Goal: Task Accomplishment & Management: Manage account settings

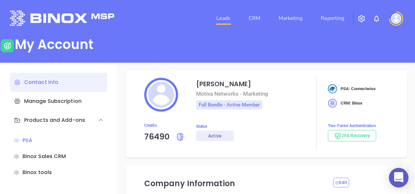
click at [220, 20] on link "Leads" at bounding box center [223, 18] width 19 height 13
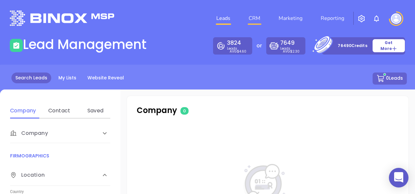
click at [250, 20] on link "CRM" at bounding box center [254, 18] width 17 height 13
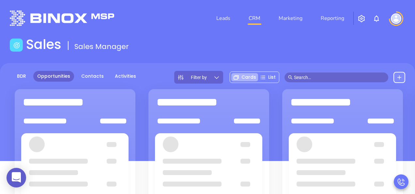
click at [319, 78] on input "text" at bounding box center [339, 77] width 91 height 7
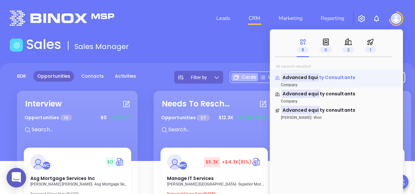
type input "advanced equi"
click at [340, 77] on span "ty Consultants" at bounding box center [337, 77] width 36 height 7
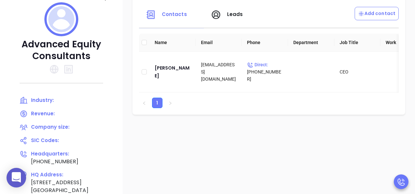
scroll to position [91, 0]
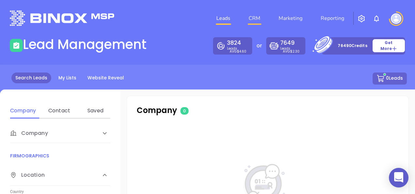
click at [253, 18] on link "CRM" at bounding box center [254, 18] width 17 height 13
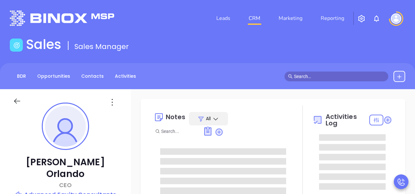
type input "[DATE]"
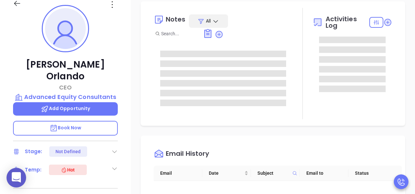
scroll to position [98, 0]
type input "[PERSON_NAME]"
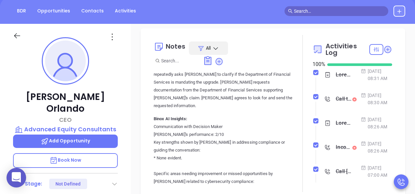
scroll to position [163, 0]
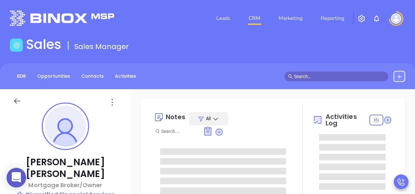
type input "[DATE]"
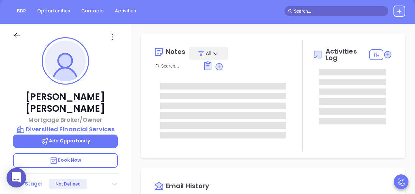
scroll to position [114, 0]
type input "[PERSON_NAME]"
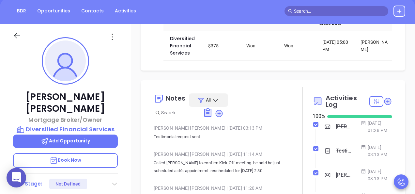
scroll to position [0, 0]
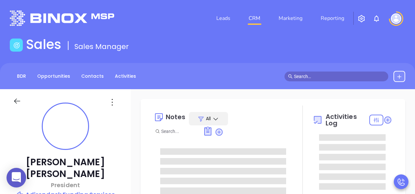
type input "08/26/2025"
type input "[PERSON_NAME]"
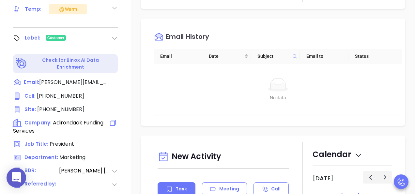
scroll to position [261, 0]
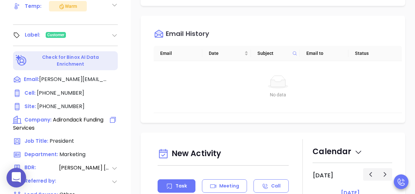
click at [61, 116] on span "Adirondack Funding Services" at bounding box center [58, 124] width 90 height 16
click at [40, 116] on span "Company:" at bounding box center [37, 119] width 27 height 7
click at [20, 115] on icon at bounding box center [17, 120] width 10 height 10
click at [41, 116] on span "Company:" at bounding box center [37, 119] width 27 height 7
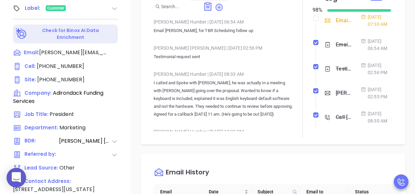
scroll to position [287, 0]
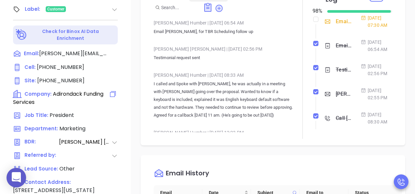
click at [31, 90] on span "Company:" at bounding box center [37, 93] width 27 height 7
click at [17, 90] on icon at bounding box center [16, 93] width 4 height 7
click at [73, 90] on span "Adirondack Funding Services" at bounding box center [58, 98] width 90 height 16
click at [79, 90] on span "Adirondack Funding Services" at bounding box center [58, 98] width 90 height 16
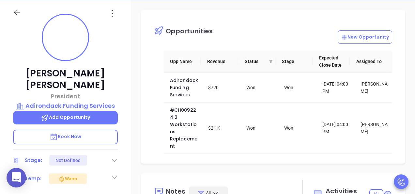
scroll to position [0, 0]
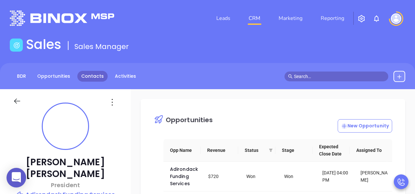
click at [90, 80] on link "Contacts" at bounding box center [92, 76] width 30 height 11
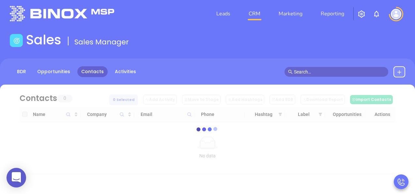
scroll to position [7, 0]
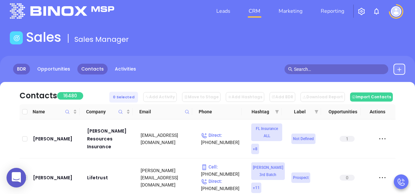
click at [22, 65] on link "BDR" at bounding box center [21, 69] width 17 height 11
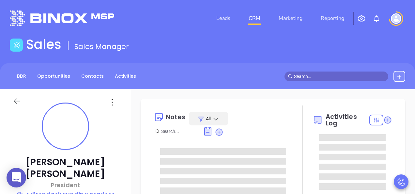
scroll to position [114, 0]
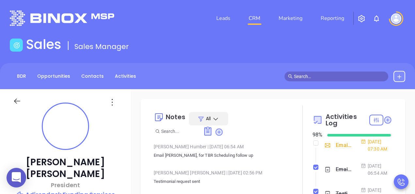
type input "[PERSON_NAME]"
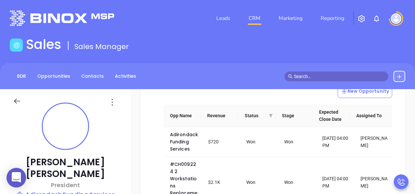
scroll to position [131, 0]
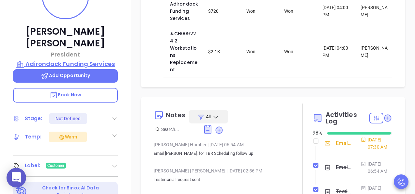
click at [72, 59] on p "Adirondack Funding Services" at bounding box center [65, 63] width 105 height 9
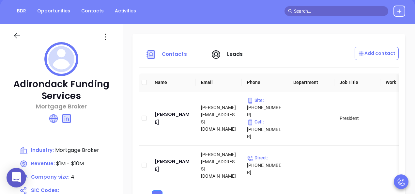
scroll to position [131, 0]
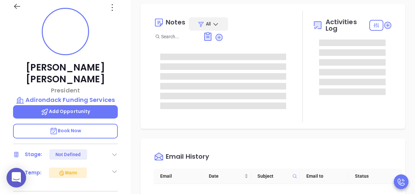
scroll to position [98, 0]
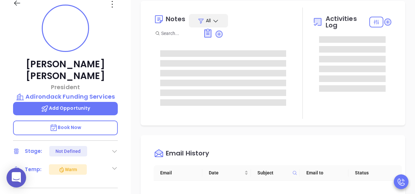
type input "[PERSON_NAME]"
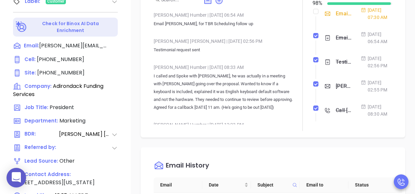
scroll to position [287, 0]
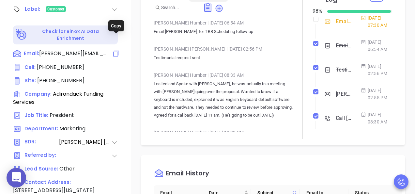
click at [114, 50] on icon at bounding box center [116, 54] width 8 height 8
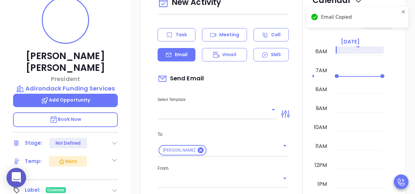
scroll to position [89, 0]
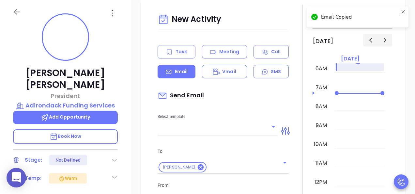
type input "[PERSON_NAME]"
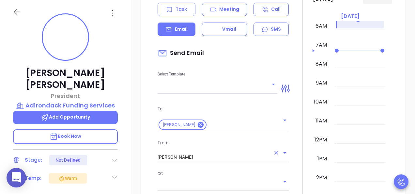
scroll to position [508, 0]
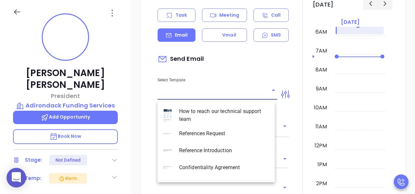
click at [252, 98] on input "text" at bounding box center [213, 94] width 110 height 9
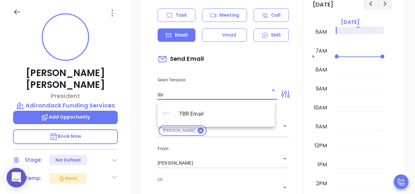
click at [207, 109] on li "TBR Email" at bounding box center [216, 113] width 117 height 17
type input "TBR Email"
type input "Robert, got 10 mins?"
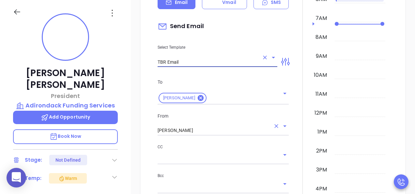
click at [274, 126] on icon "Clear" at bounding box center [276, 126] width 7 height 7
type input "TBR Email"
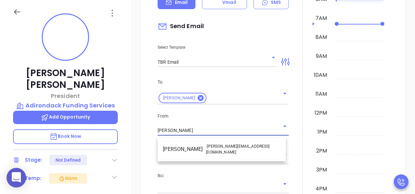
click at [189, 149] on li "Walter Contreras - [EMAIL_ADDRESS][DOMAIN_NAME]" at bounding box center [222, 149] width 128 height 16
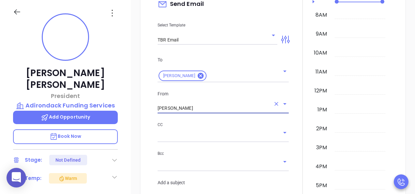
scroll to position [573, 0]
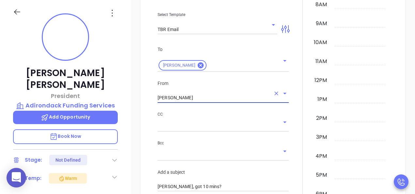
type input "[PERSON_NAME]"
click at [195, 121] on div "CC" at bounding box center [223, 121] width 131 height 21
click at [190, 129] on input "text" at bounding box center [218, 126] width 121 height 9
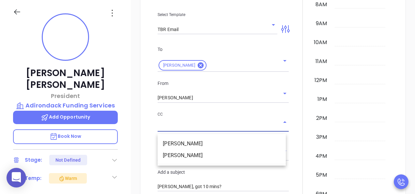
click at [187, 156] on li "Matt Duquette" at bounding box center [222, 155] width 128 height 12
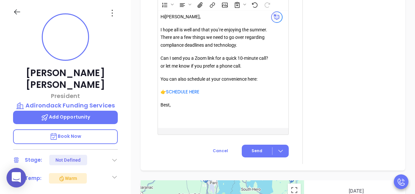
scroll to position [802, 0]
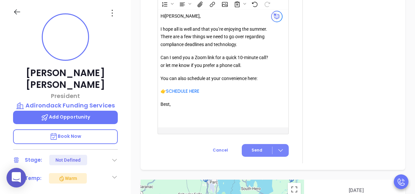
click at [279, 152] on icon at bounding box center [281, 150] width 5 height 3
click at [252, 152] on span "Send" at bounding box center [257, 150] width 11 height 6
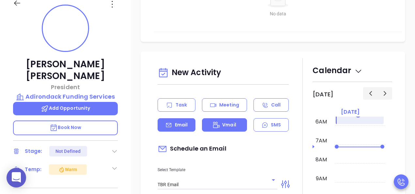
scroll to position [410, 0]
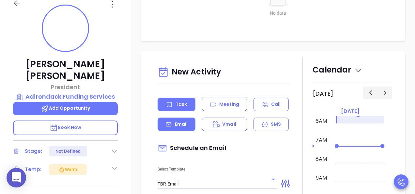
click at [187, 106] on div "Task" at bounding box center [177, 104] width 38 height 13
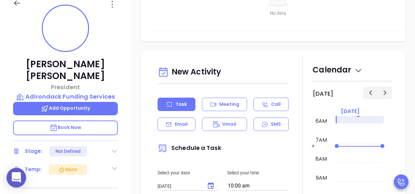
type input "[PERSON_NAME]"
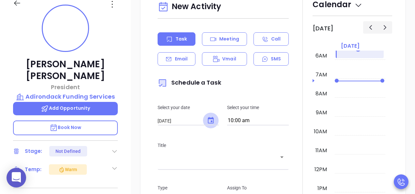
click at [209, 121] on icon "Choose date, selected date is Aug 26, 2025" at bounding box center [211, 121] width 8 height 8
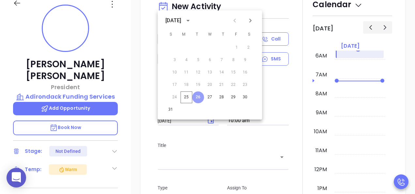
click at [199, 98] on button "26" at bounding box center [198, 97] width 12 height 12
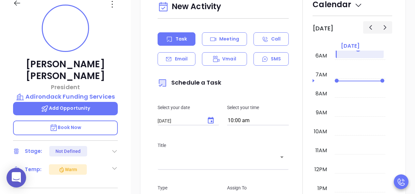
click at [268, 123] on input "10:00 am" at bounding box center [258, 120] width 62 height 9
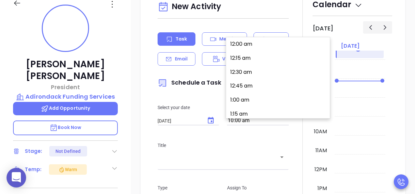
scroll to position [547, 0]
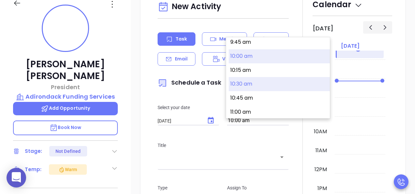
click at [241, 84] on button "10:30 am" at bounding box center [279, 84] width 101 height 14
type input "10:30 am"
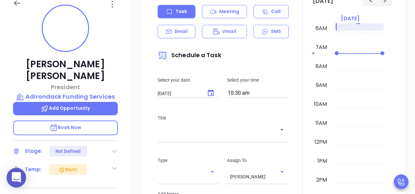
scroll to position [540, 0]
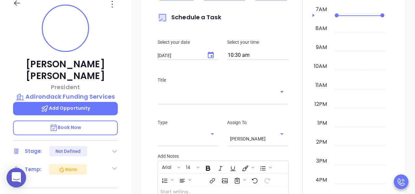
click at [278, 95] on icon "Open" at bounding box center [282, 92] width 8 height 8
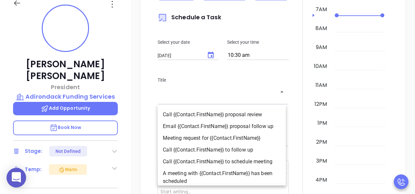
click at [255, 125] on li "Email {{Contact.FirstName}} proposal follow up" at bounding box center [222, 126] width 128 height 12
type input "Email Robert proposal follow up"
type input "Email"
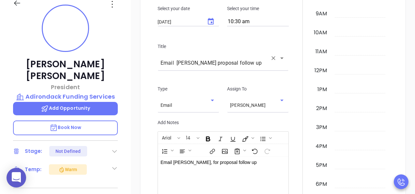
scroll to position [606, 0]
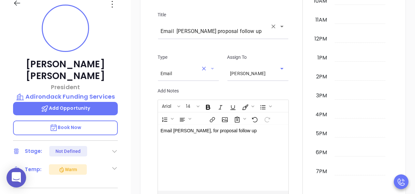
click at [211, 70] on icon "Open" at bounding box center [212, 69] width 3 height 2
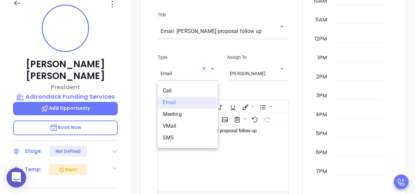
click at [150, 65] on div "New Activity Task Meeting Call Email Vmail SMS Schedule a Task Select your date…" at bounding box center [273, 44] width 252 height 365
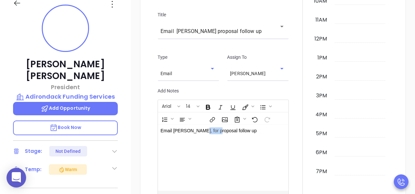
drag, startPoint x: 213, startPoint y: 133, endPoint x: 197, endPoint y: 133, distance: 16.0
click at [197, 133] on p "Email Robert, for proposal follow up" at bounding box center [219, 130] width 116 height 7
click at [136, 92] on div "New Activity Task Meeting Call Email Vmail SMS Schedule a Task Select your date…" at bounding box center [273, 44] width 284 height 378
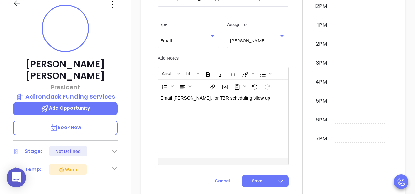
scroll to position [671, 0]
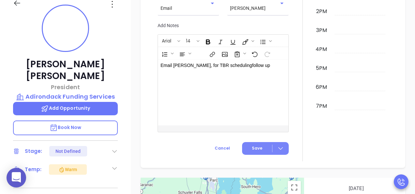
click at [283, 152] on div at bounding box center [281, 149] width 16 height 8
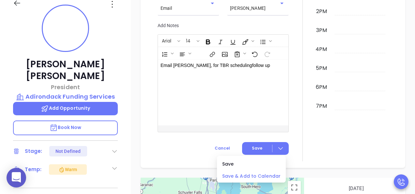
click at [264, 175] on span "Save & Add to Calendar" at bounding box center [251, 175] width 58 height 7
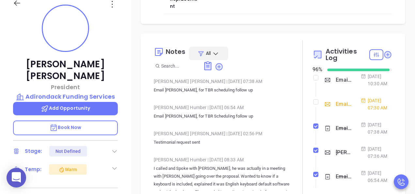
scroll to position [0, 0]
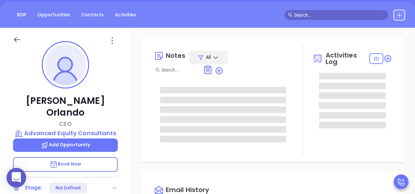
scroll to position [65, 0]
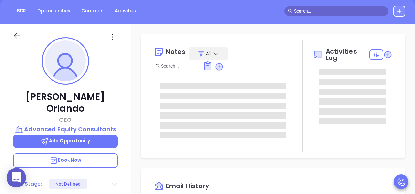
type input "[PERSON_NAME]"
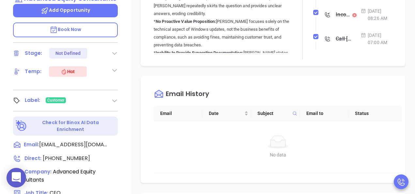
scroll to position [261, 0]
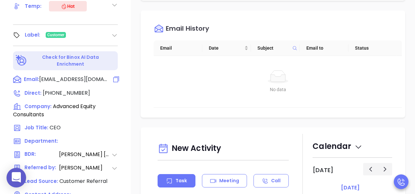
click at [89, 75] on span "jorlando@advmortgage.com" at bounding box center [73, 79] width 69 height 8
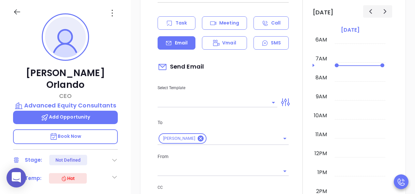
scroll to position [529, 0]
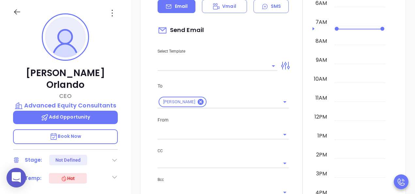
type input "[PERSON_NAME]"
click at [283, 164] on icon "Open" at bounding box center [284, 164] width 3 height 2
click at [295, 122] on div at bounding box center [303, 157] width 20 height 435
click at [275, 136] on icon "Clear" at bounding box center [277, 135] width 4 height 4
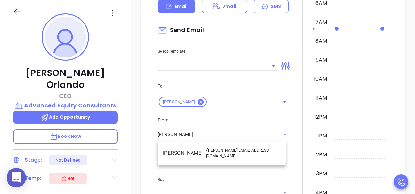
click at [244, 148] on li "Walter Contreras - [EMAIL_ADDRESS][DOMAIN_NAME]" at bounding box center [222, 153] width 128 height 16
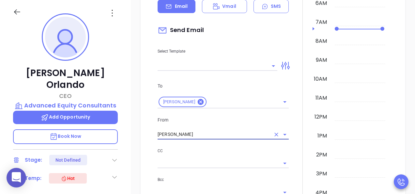
type input "[PERSON_NAME]"
click at [230, 68] on input "text" at bounding box center [213, 65] width 110 height 9
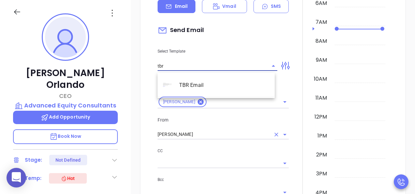
click at [211, 83] on li "TBR Email" at bounding box center [216, 85] width 117 height 17
type input "TBR Email"
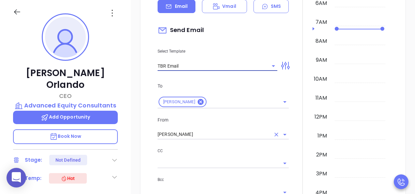
type input "James, got 10 mins?"
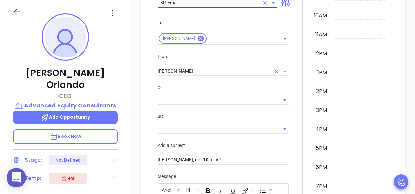
scroll to position [595, 0]
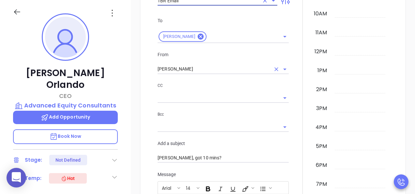
type input "TBR Email"
click at [254, 97] on input "text" at bounding box center [218, 97] width 121 height 9
click at [296, 99] on div at bounding box center [303, 116] width 20 height 485
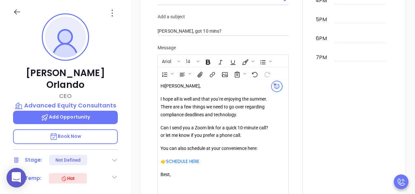
scroll to position [758, 0]
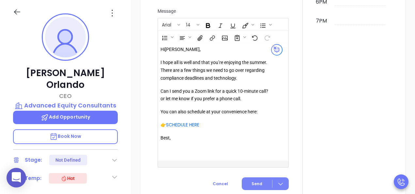
click at [253, 186] on span "Send" at bounding box center [257, 184] width 11 height 6
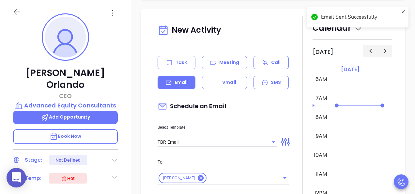
scroll to position [353, 0]
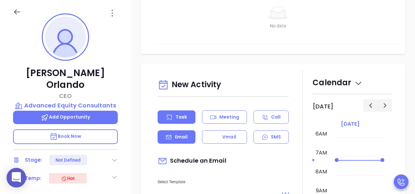
click at [174, 122] on div "Task" at bounding box center [177, 116] width 38 height 13
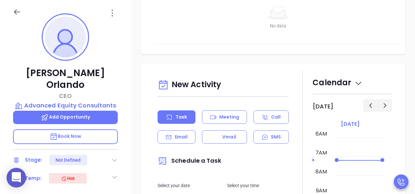
type input "[PERSON_NAME]"
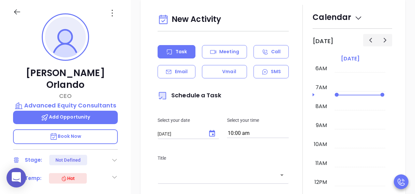
click at [258, 133] on input "10:00 am" at bounding box center [258, 133] width 62 height 9
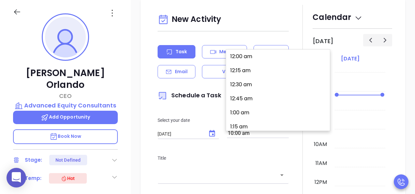
scroll to position [547, 0]
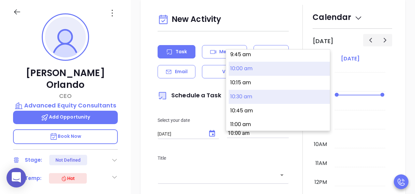
click at [271, 97] on button "10:30 am" at bounding box center [279, 97] width 101 height 14
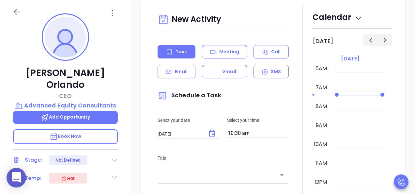
type input "10:30 am"
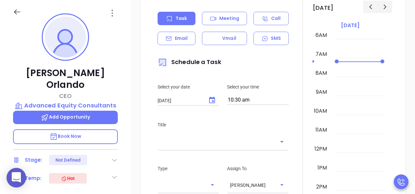
scroll to position [562, 0]
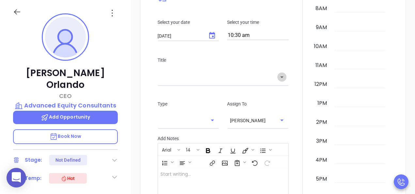
click at [282, 78] on icon "Open" at bounding box center [282, 77] width 8 height 8
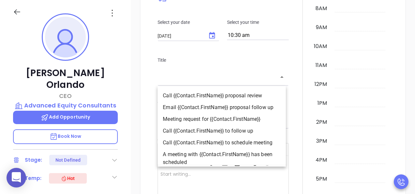
click at [233, 108] on li "Email {{Contact.FirstName}} proposal follow up" at bounding box center [222, 108] width 128 height 12
type input "Email James proposal follow up"
type input "Email"
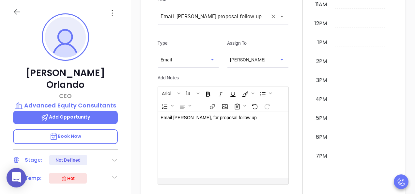
scroll to position [627, 0]
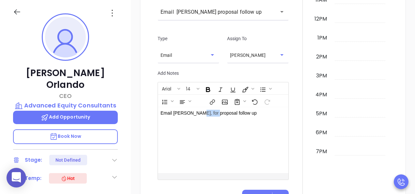
drag, startPoint x: 213, startPoint y: 116, endPoint x: 196, endPoint y: 113, distance: 16.8
click at [196, 113] on p "Email James, for proposal follow up" at bounding box center [219, 113] width 116 height 7
drag, startPoint x: 240, startPoint y: 115, endPoint x: 230, endPoint y: 115, distance: 9.8
click at [230, 115] on p "Email James, for TBR scheduling edling follow up" at bounding box center [219, 117] width 116 height 14
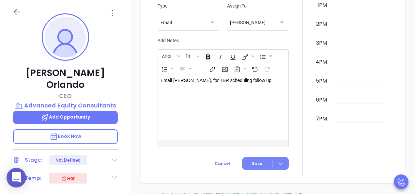
click at [277, 163] on icon at bounding box center [280, 163] width 7 height 7
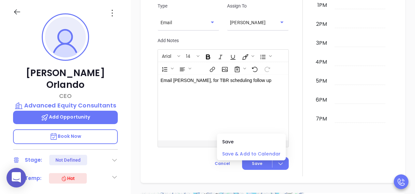
click at [272, 156] on span "Save & Add to Calendar" at bounding box center [251, 153] width 58 height 7
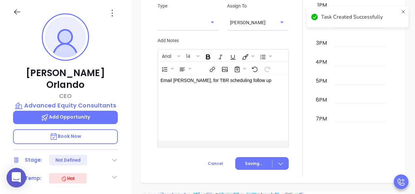
scroll to position [614, 0]
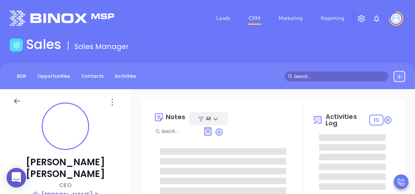
type input "[DATE]"
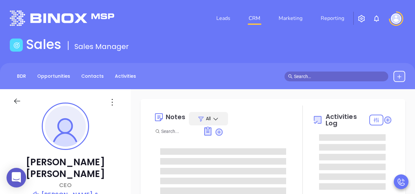
type input "[PERSON_NAME]"
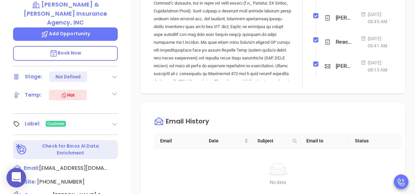
scroll to position [222, 0]
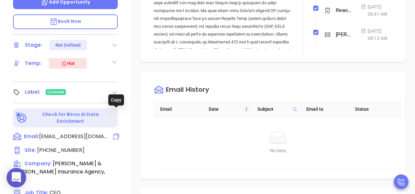
click at [117, 133] on icon at bounding box center [116, 137] width 8 height 8
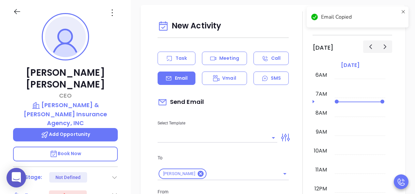
scroll to position [89, 0]
type input "[PERSON_NAME]"
click at [211, 133] on input "text" at bounding box center [213, 137] width 110 height 9
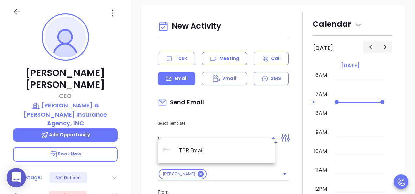
click at [197, 152] on li "TBR Email" at bounding box center [216, 150] width 117 height 17
type input "TBR Email"
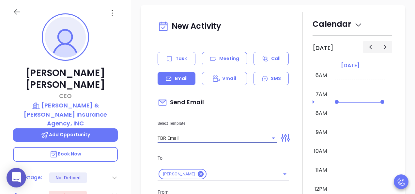
type input "George, got 10 mins?"
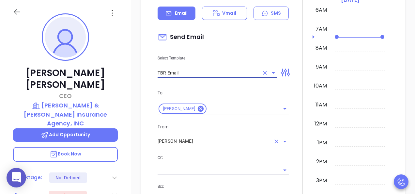
type input "TBR Email"
click at [195, 136] on input "[PERSON_NAME]" at bounding box center [214, 140] width 113 height 9
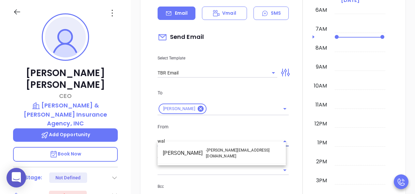
click at [188, 146] on li "Walter Contreras - [EMAIL_ADDRESS][DOMAIN_NAME]" at bounding box center [222, 153] width 128 height 16
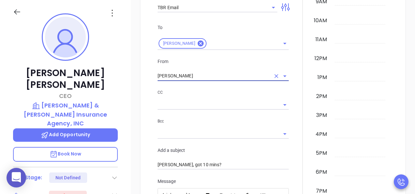
scroll to position [577, 0]
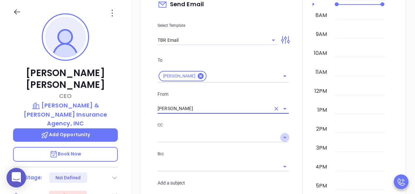
click at [281, 133] on icon "Open" at bounding box center [285, 137] width 8 height 8
type input "[PERSON_NAME]"
click at [304, 130] on div at bounding box center [303, 156] width 20 height 485
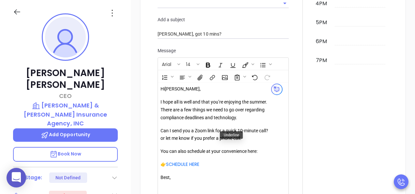
scroll to position [805, 0]
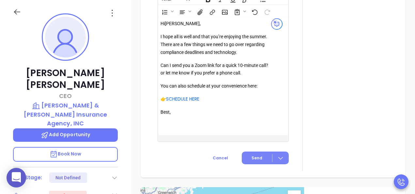
click at [259, 155] on span "Send" at bounding box center [257, 158] width 11 height 6
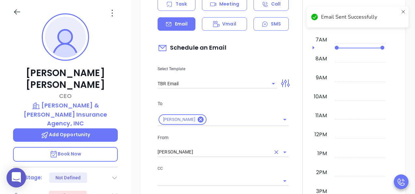
scroll to position [434, 0]
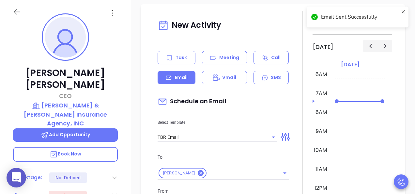
click at [175, 51] on div "Task" at bounding box center [177, 57] width 38 height 13
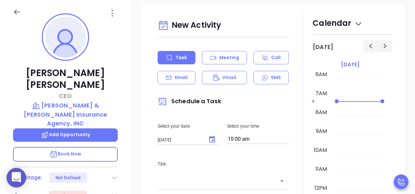
type input "[PERSON_NAME]"
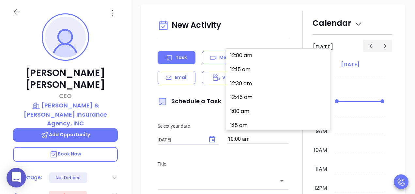
click at [246, 135] on input "10:00 am" at bounding box center [258, 139] width 62 height 9
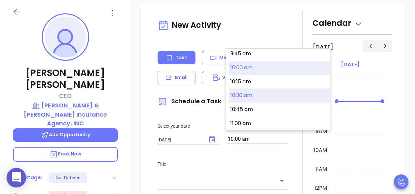
click at [245, 95] on button "10:30 am" at bounding box center [279, 95] width 101 height 14
type input "10:30 am"
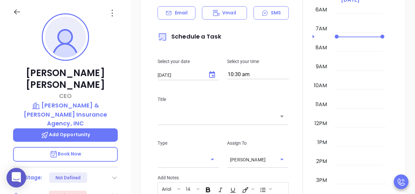
scroll to position [545, 0]
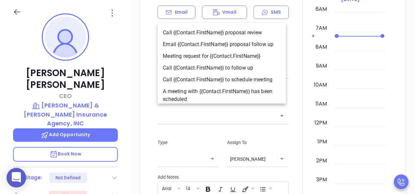
click at [272, 114] on input "text" at bounding box center [219, 116] width 116 height 8
click at [213, 47] on li "Email {{Contact.FirstName}} proposal follow up" at bounding box center [222, 45] width 128 height 12
type input "Email George proposal follow up"
type input "Email"
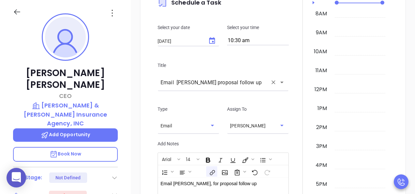
scroll to position [610, 0]
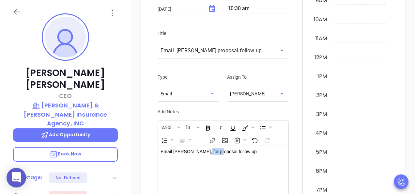
drag, startPoint x: 216, startPoint y: 148, endPoint x: 202, endPoint y: 146, distance: 13.8
click at [202, 148] on p "Email George, for proposal follow up" at bounding box center [219, 151] width 116 height 7
click at [267, 159] on div "Email George, for TBR scheduling follow up" at bounding box center [218, 179] width 121 height 66
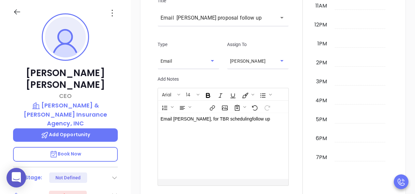
scroll to position [708, 0]
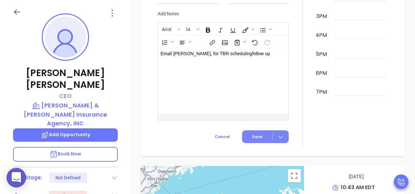
click at [283, 133] on div at bounding box center [281, 137] width 16 height 8
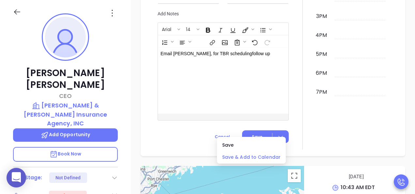
click at [271, 157] on span "Save & Add to Calendar" at bounding box center [251, 156] width 58 height 7
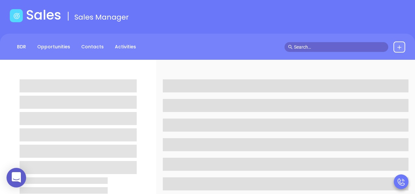
scroll to position [65, 0]
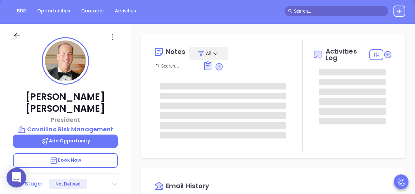
type input "[DATE]"
type input "[PERSON_NAME]"
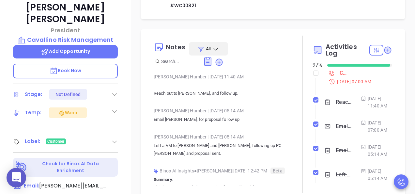
scroll to position [196, 0]
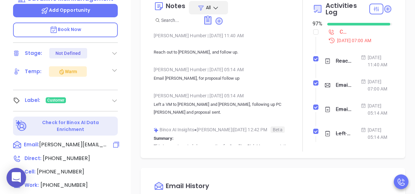
click at [73, 141] on span "[PERSON_NAME][EMAIL_ADDRESS][DOMAIN_NAME]" at bounding box center [73, 145] width 69 height 8
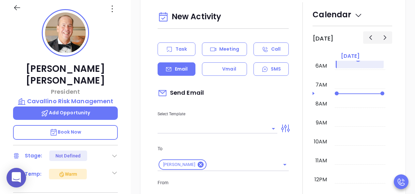
scroll to position [89, 0]
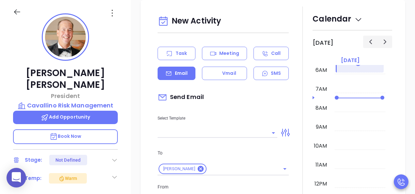
click at [190, 130] on input "text" at bounding box center [213, 132] width 110 height 9
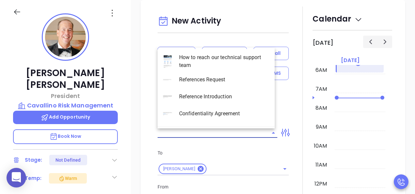
type input "[PERSON_NAME]"
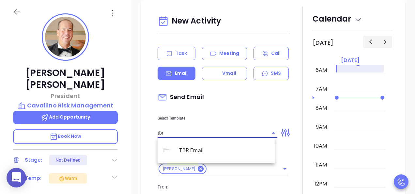
click at [192, 152] on li "TBR Email" at bounding box center [216, 150] width 117 height 17
type input "TBR Email"
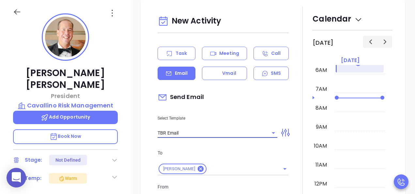
type input "[PERSON_NAME], got 10 mins?"
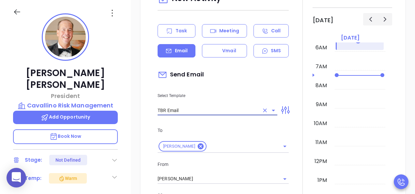
scroll to position [617, 0]
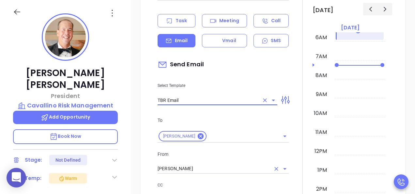
type input "TBR Email"
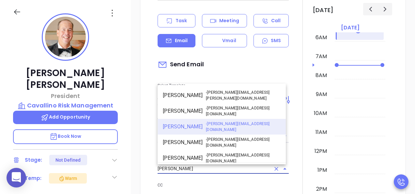
drag, startPoint x: 193, startPoint y: 170, endPoint x: 165, endPoint y: 164, distance: 28.3
click at [160, 164] on div "From [PERSON_NAME] [PERSON_NAME] - [PERSON_NAME][EMAIL_ADDRESS][PERSON_NAME][DO…" at bounding box center [223, 161] width 139 height 23
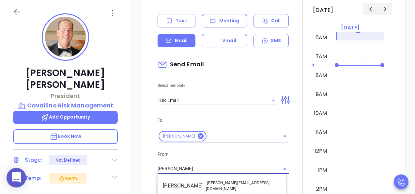
click at [184, 189] on li "Walter Contreras - [EMAIL_ADDRESS][DOMAIN_NAME]" at bounding box center [222, 186] width 128 height 16
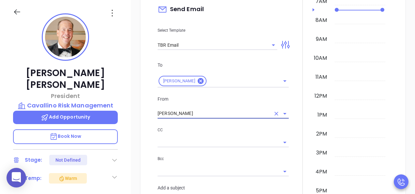
scroll to position [682, 0]
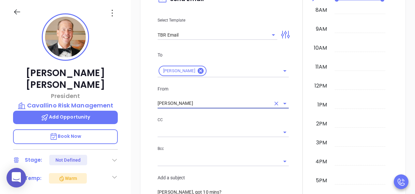
click at [281, 133] on icon "Open" at bounding box center [285, 132] width 8 height 8
type input "[PERSON_NAME]"
click at [302, 112] on div at bounding box center [303, 151] width 20 height 485
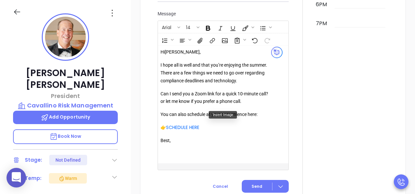
scroll to position [878, 0]
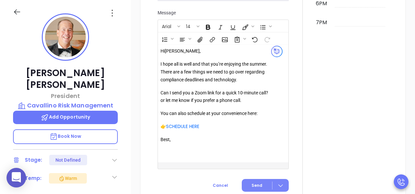
click at [264, 187] on button "Send" at bounding box center [265, 185] width 47 height 13
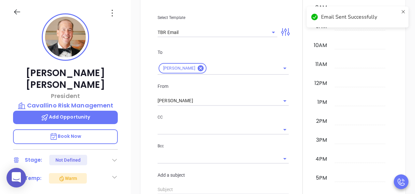
scroll to position [571, 0]
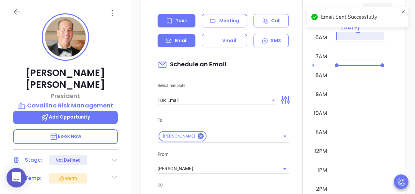
click at [178, 18] on p "Task" at bounding box center [181, 20] width 11 height 7
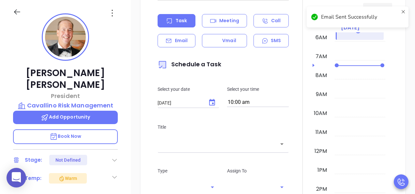
type input "[PERSON_NAME]"
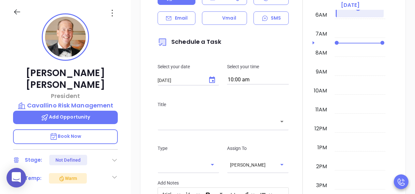
scroll to position [604, 0]
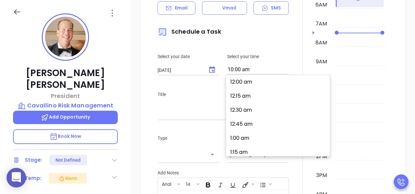
click at [252, 68] on input "10:00 am" at bounding box center [258, 69] width 62 height 9
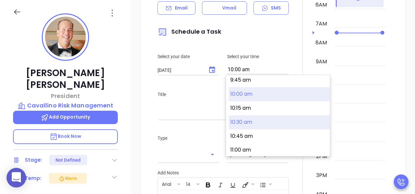
click at [255, 117] on button "10:30 am" at bounding box center [279, 122] width 101 height 14
type input "10:30 am"
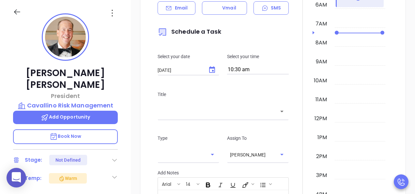
click at [217, 118] on div "​" at bounding box center [223, 111] width 131 height 14
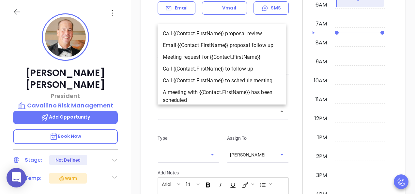
click at [216, 45] on li "Email {{Contact.FirstName}} proposal follow up" at bounding box center [222, 45] width 128 height 12
type input "Email [PERSON_NAME] proposal follow up"
type input "Email"
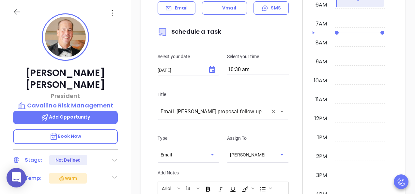
scroll to position [702, 0]
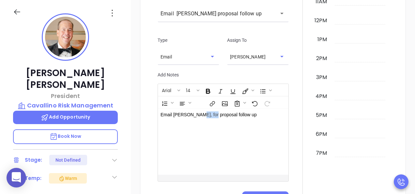
drag, startPoint x: 210, startPoint y: 114, endPoint x: 194, endPoint y: 112, distance: 16.7
click at [194, 112] on p "Email [PERSON_NAME], for proposal follow up" at bounding box center [219, 114] width 116 height 7
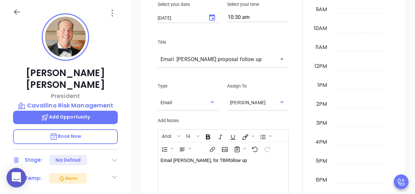
scroll to position [748, 0]
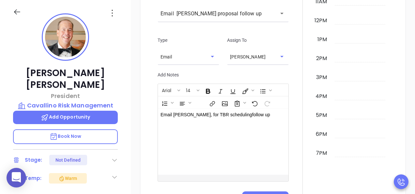
click at [267, 146] on div "Email [PERSON_NAME], for TBR scheduling follow up" at bounding box center [218, 142] width 121 height 66
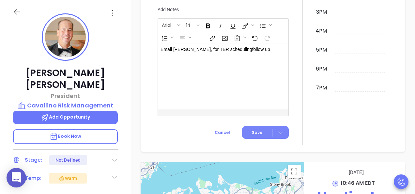
click at [277, 133] on icon at bounding box center [280, 132] width 7 height 7
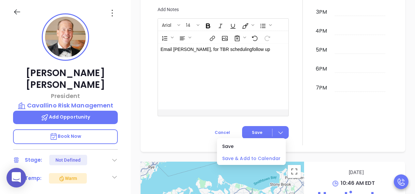
click at [269, 157] on span "Save & Add to Calendar" at bounding box center [251, 158] width 58 height 7
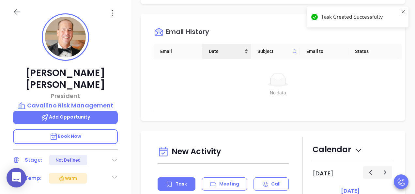
scroll to position [500, 0]
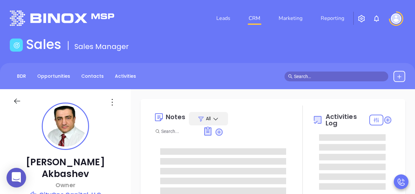
type input "[DATE]"
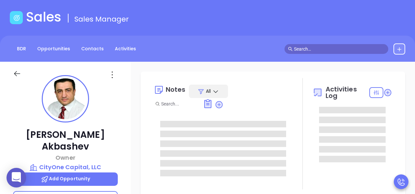
type input "[PERSON_NAME]"
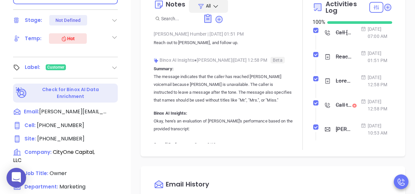
scroll to position [261, 0]
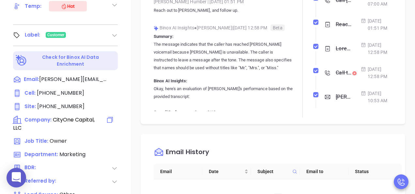
click at [61, 116] on span "CityOne Capital, LLC" at bounding box center [54, 124] width 82 height 16
click at [42, 116] on span "Company:" at bounding box center [37, 119] width 27 height 7
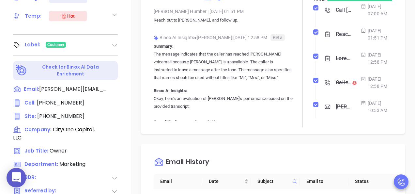
scroll to position [222, 0]
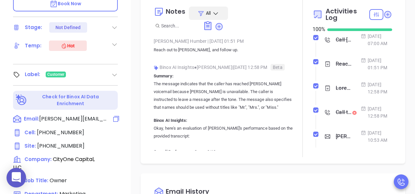
click at [90, 115] on span "mike@cityonecapital.com" at bounding box center [73, 119] width 69 height 8
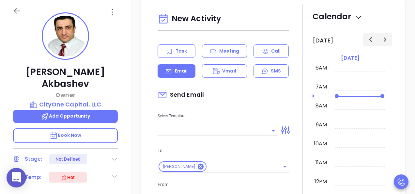
scroll to position [89, 0]
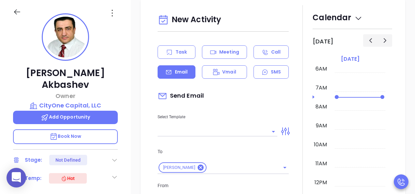
type input "[PERSON_NAME]"
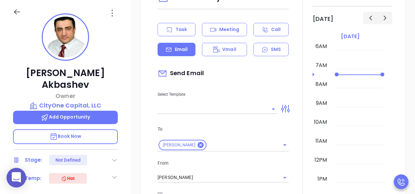
scroll to position [489, 0]
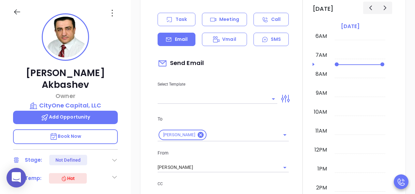
click at [239, 98] on input "text" at bounding box center [213, 98] width 110 height 9
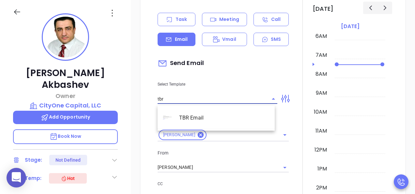
click at [217, 120] on li "TBR Email" at bounding box center [216, 117] width 117 height 17
type input "TBR Email"
type input "Mike, got 10 mins?"
type input "TBR Email"
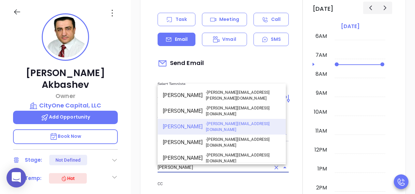
drag, startPoint x: 212, startPoint y: 166, endPoint x: 139, endPoint y: 163, distance: 73.5
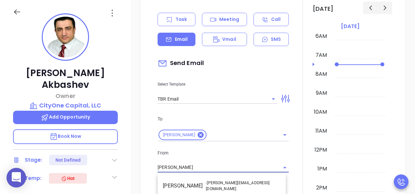
click at [170, 180] on li "Walter Contreras - [EMAIL_ADDRESS][DOMAIN_NAME]" at bounding box center [222, 186] width 128 height 16
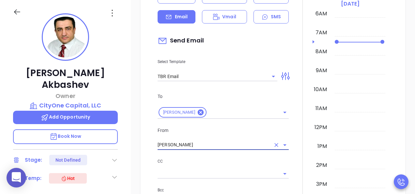
scroll to position [522, 0]
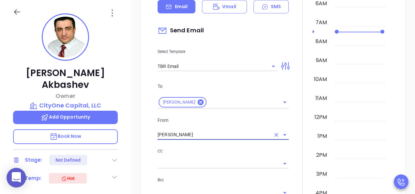
type input "[PERSON_NAME]"
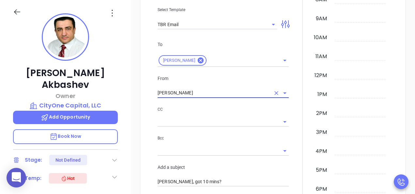
scroll to position [620, 0]
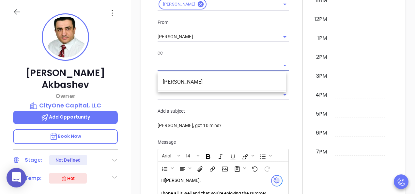
click at [228, 66] on input "text" at bounding box center [218, 65] width 121 height 9
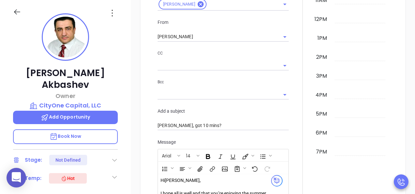
click at [409, 99] on div "New Activity Task Meeting Call Email Vmail SMS Send Email Select Template TBR E…" at bounding box center [273, 85] width 284 height 498
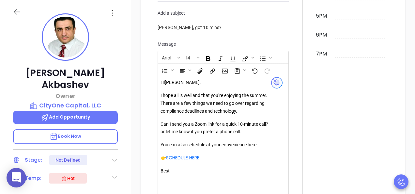
scroll to position [816, 0]
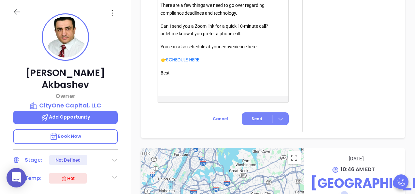
click at [253, 117] on button "Send" at bounding box center [265, 118] width 47 height 13
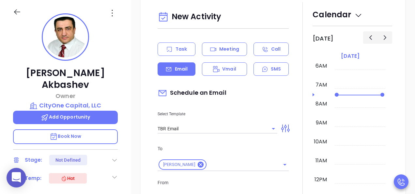
scroll to position [458, 0]
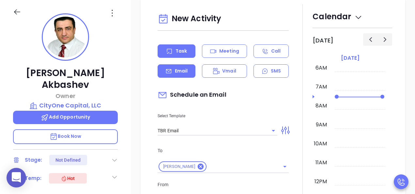
click at [182, 47] on div "Task" at bounding box center [177, 50] width 38 height 13
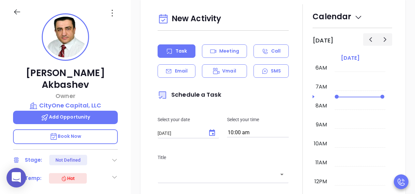
type input "[PERSON_NAME]"
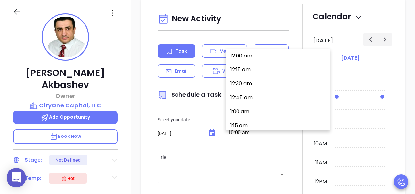
click at [263, 134] on input "10:00 am" at bounding box center [258, 132] width 62 height 9
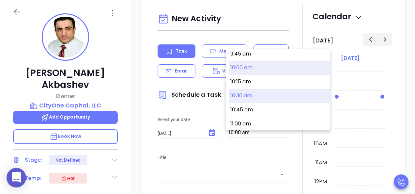
click at [251, 93] on button "10:30 am" at bounding box center [279, 96] width 101 height 14
type input "10:30 am"
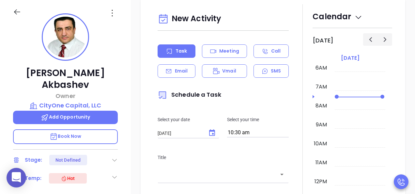
scroll to position [556, 0]
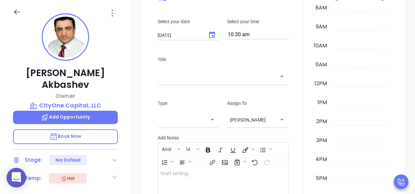
click at [207, 83] on div "​" at bounding box center [223, 76] width 131 height 14
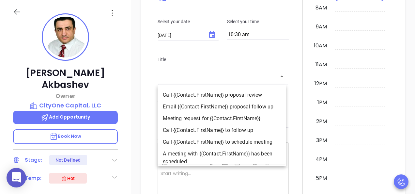
click at [220, 107] on li "Email {{Contact.FirstName}} proposal follow up" at bounding box center [222, 107] width 128 height 12
type input "Email Mike proposal follow up"
type input "Email"
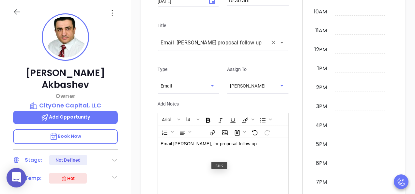
scroll to position [621, 0]
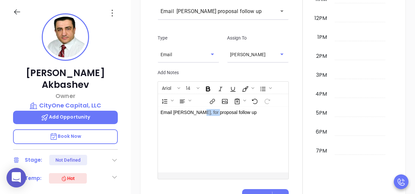
drag, startPoint x: 211, startPoint y: 116, endPoint x: 195, endPoint y: 114, distance: 15.7
click at [195, 114] on p "Email Mike, for proposal follow up" at bounding box center [219, 112] width 116 height 7
click at [252, 123] on div "Email Mike, for TBR scheduling follow up" at bounding box center [218, 139] width 121 height 66
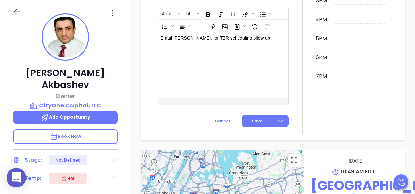
scroll to position [719, 0]
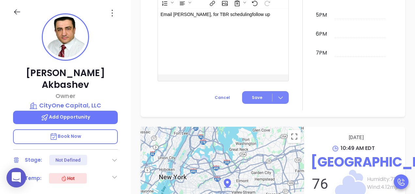
click at [277, 100] on icon at bounding box center [280, 97] width 7 height 7
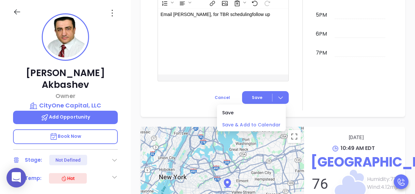
click at [262, 126] on span "Save & Add to Calendar" at bounding box center [251, 124] width 58 height 7
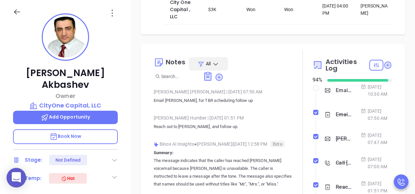
scroll to position [127, 0]
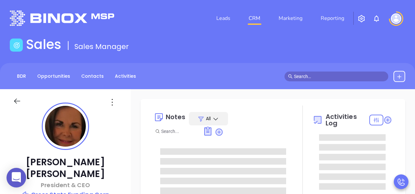
type input "[PERSON_NAME]"
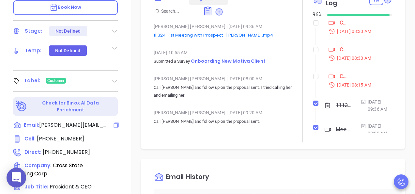
scroll to position [228, 0]
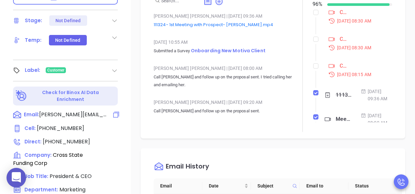
click at [80, 111] on span "[PERSON_NAME][EMAIL_ADDRESS][DOMAIN_NAME]" at bounding box center [73, 115] width 69 height 8
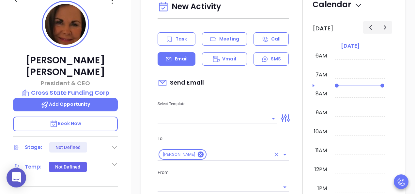
scroll to position [89, 0]
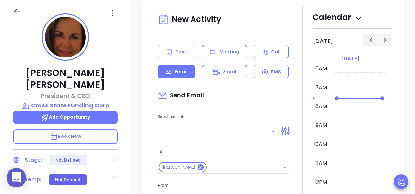
click at [192, 132] on input "text" at bounding box center [213, 130] width 110 height 9
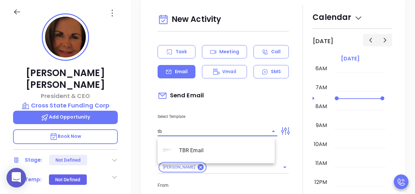
type input "tbr"
type input "[PERSON_NAME]"
click at [196, 154] on li "TBR Email" at bounding box center [216, 150] width 117 height 17
type input "TBR Email"
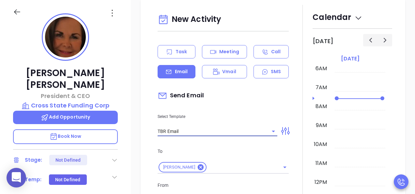
type input "[PERSON_NAME], got 10 mins?"
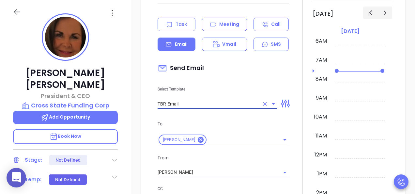
scroll to position [537, 0]
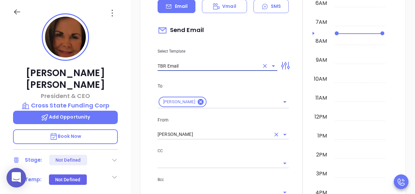
click at [273, 133] on icon "Clear" at bounding box center [276, 134] width 7 height 7
type input "TBR Email"
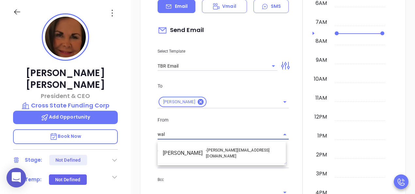
click at [250, 148] on li "Walter Contreras - [EMAIL_ADDRESS][DOMAIN_NAME]" at bounding box center [222, 153] width 128 height 16
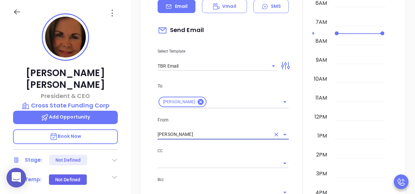
click at [282, 166] on icon "Open" at bounding box center [285, 163] width 8 height 8
type input "[PERSON_NAME]"
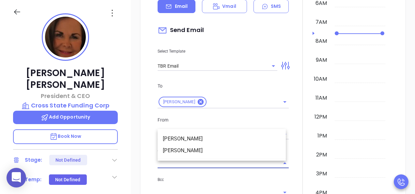
click at [304, 70] on div at bounding box center [303, 182] width 20 height 485
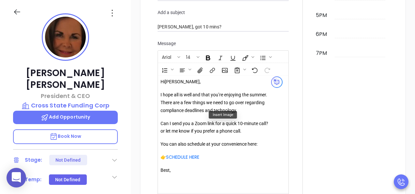
scroll to position [798, 0]
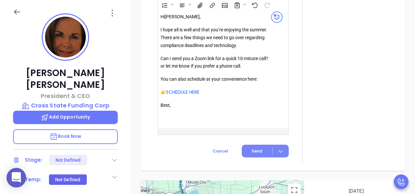
click at [261, 157] on button "Send" at bounding box center [265, 151] width 47 height 13
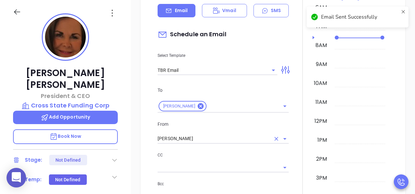
scroll to position [460, 0]
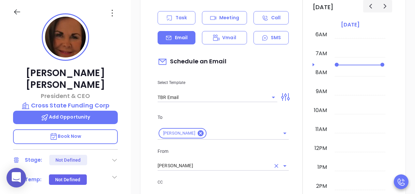
click at [167, 19] on icon at bounding box center [169, 17] width 5 height 5
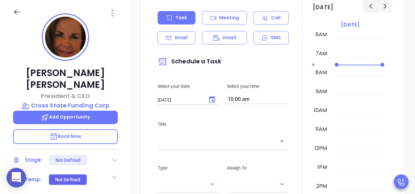
type input "[PERSON_NAME]"
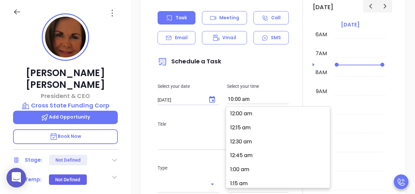
click at [258, 103] on input "10:00 am" at bounding box center [258, 99] width 62 height 9
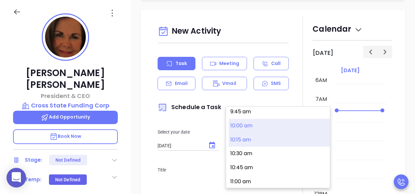
scroll to position [505, 0]
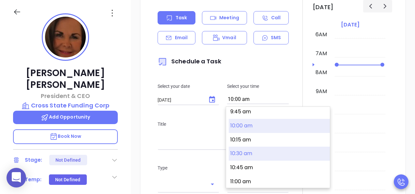
click at [253, 150] on button "10:30 am" at bounding box center [279, 154] width 101 height 14
type input "10:30 am"
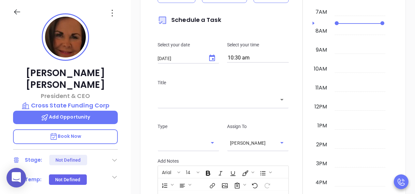
scroll to position [571, 0]
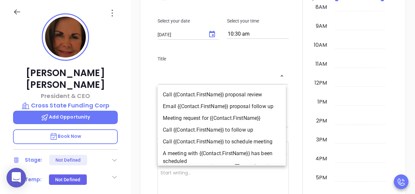
click at [215, 76] on input "text" at bounding box center [219, 76] width 116 height 8
click at [212, 107] on li "Email {{Contact.FirstName}} proposal follow up" at bounding box center [222, 107] width 128 height 12
type input "Email [PERSON_NAME] proposal follow up"
type input "Email"
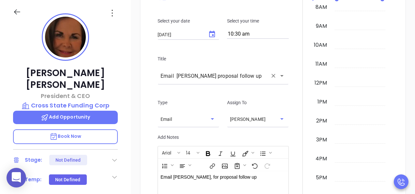
scroll to position [636, 0]
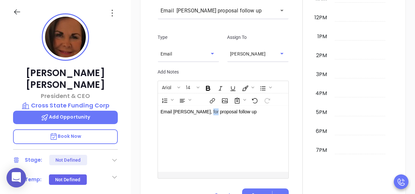
drag, startPoint x: 208, startPoint y: 114, endPoint x: 200, endPoint y: 113, distance: 8.6
click at [200, 113] on p "Email [PERSON_NAME], for proposal follow up" at bounding box center [219, 111] width 116 height 7
click at [260, 121] on div "Email [PERSON_NAME], for TBR scheduling follow up" at bounding box center [218, 139] width 121 height 66
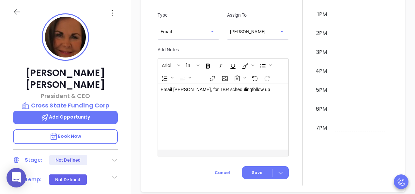
scroll to position [668, 0]
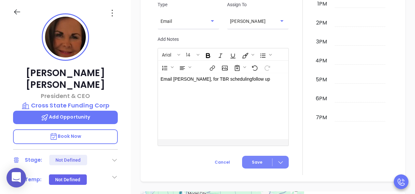
click at [277, 165] on icon at bounding box center [280, 162] width 7 height 7
click at [274, 153] on span "Save & Add to Calendar" at bounding box center [251, 152] width 58 height 7
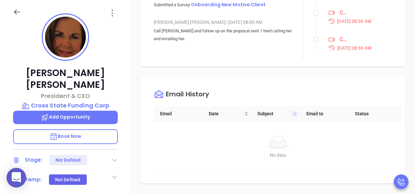
scroll to position [146, 0]
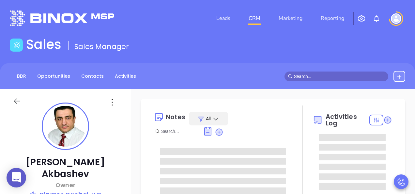
type input "[DATE]"
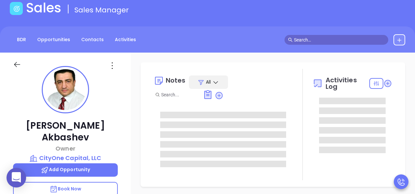
scroll to position [98, 0]
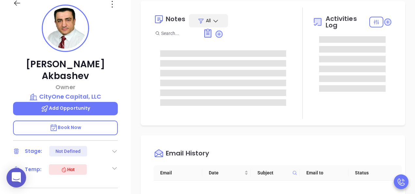
type input "[PERSON_NAME]"
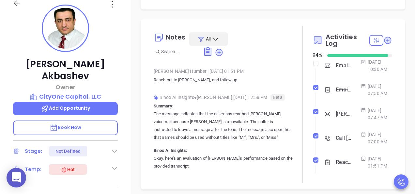
scroll to position [0, 0]
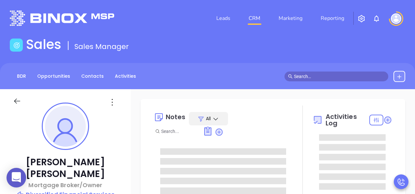
type input "[PERSON_NAME]"
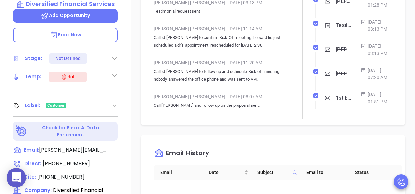
scroll to position [228, 0]
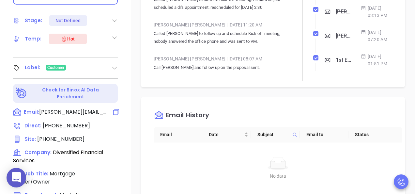
click at [79, 108] on span "bruce.benjamin@dfsmortgages.com" at bounding box center [73, 112] width 69 height 8
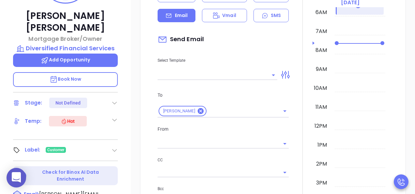
scroll to position [89, 0]
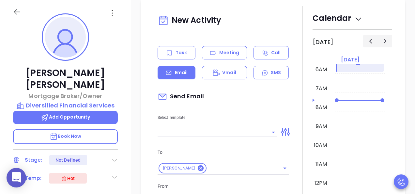
type input "[PERSON_NAME]"
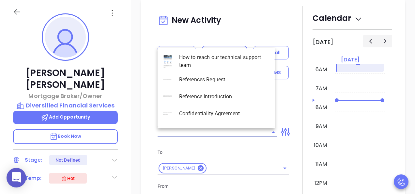
click at [219, 131] on input "text" at bounding box center [213, 131] width 110 height 9
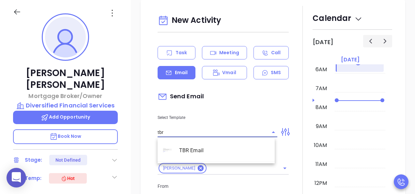
click at [195, 149] on li "TBR Email" at bounding box center [216, 150] width 117 height 17
type input "TBR Email"
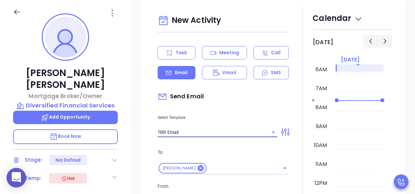
type input "Bruce, got 10 mins?"
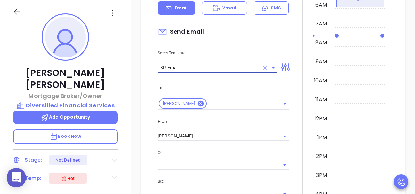
scroll to position [484, 0]
click at [273, 136] on icon "Clear" at bounding box center [276, 135] width 7 height 7
type input "TBR Email"
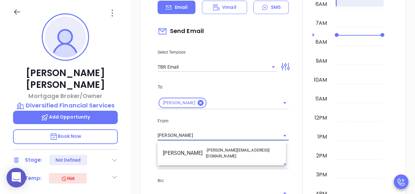
click at [210, 149] on span "- walter@motiva.net" at bounding box center [243, 153] width 75 height 12
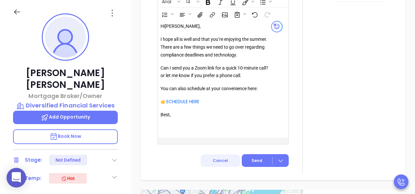
scroll to position [745, 0]
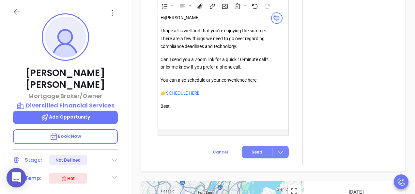
type input "[PERSON_NAME]"
click at [255, 157] on button "Send" at bounding box center [265, 152] width 47 height 13
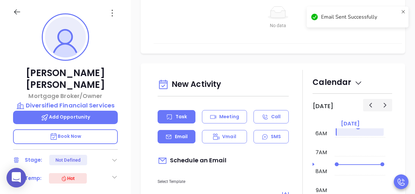
scroll to position [309, 0]
click at [181, 118] on p "Task" at bounding box center [181, 117] width 11 height 7
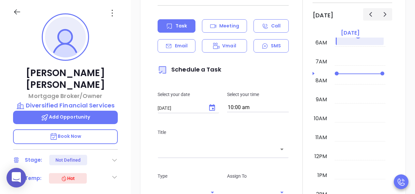
scroll to position [407, 0]
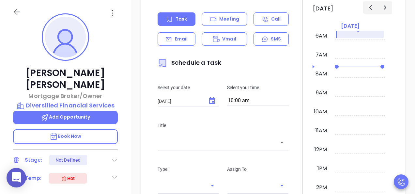
type input "[PERSON_NAME]"
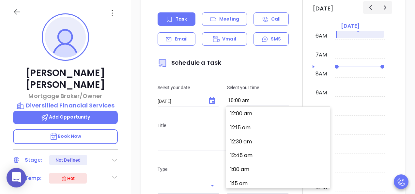
click at [241, 101] on input "10:00 am" at bounding box center [258, 100] width 62 height 9
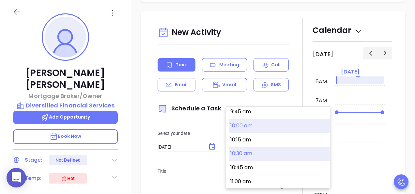
scroll to position [453, 0]
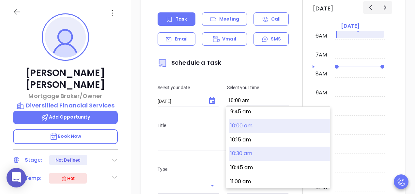
click at [243, 152] on button "10:30 am" at bounding box center [279, 154] width 101 height 14
type input "10:30 am"
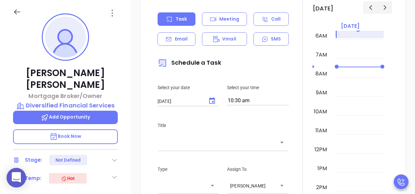
click at [193, 144] on input "text" at bounding box center [219, 143] width 116 height 8
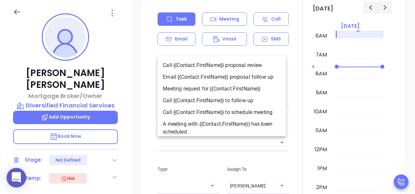
click at [203, 77] on li "Email {{Contact.FirstName}} proposal follow up" at bounding box center [222, 77] width 128 height 12
type input "Email Bruce proposal follow up"
type input "Email"
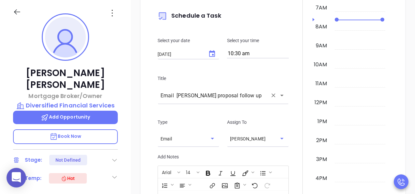
scroll to position [551, 0]
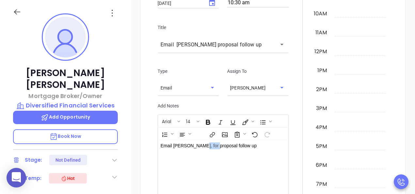
drag, startPoint x: 211, startPoint y: 147, endPoint x: 197, endPoint y: 147, distance: 14.0
click at [197, 147] on p "Email Bruce, for proposal follow up" at bounding box center [219, 145] width 116 height 7
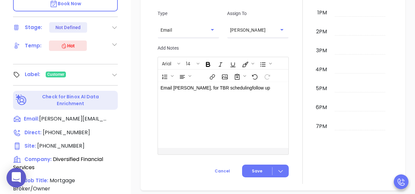
scroll to position [485, 0]
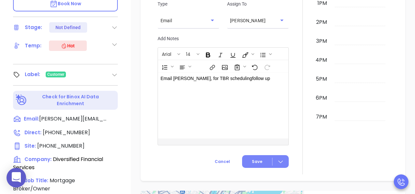
click at [279, 164] on icon at bounding box center [280, 161] width 7 height 7
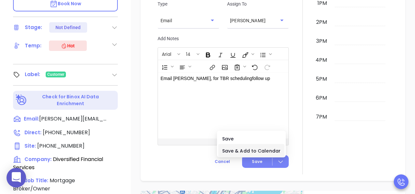
drag, startPoint x: 251, startPoint y: 151, endPoint x: 255, endPoint y: 156, distance: 6.3
click at [251, 151] on span "Save & Add to Calendar" at bounding box center [251, 150] width 58 height 7
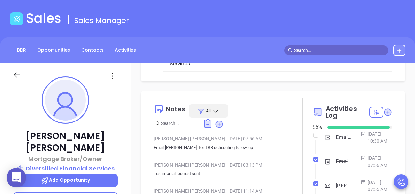
scroll to position [26, 0]
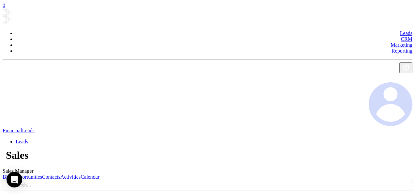
type input "[DATE]"
type input "[PERSON_NAME]"
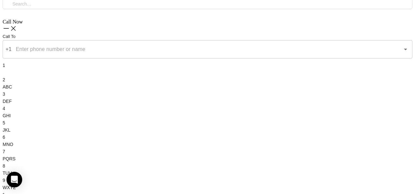
scroll to position [261, 0]
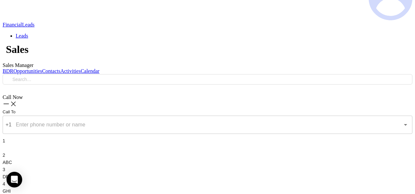
scroll to position [89, 0]
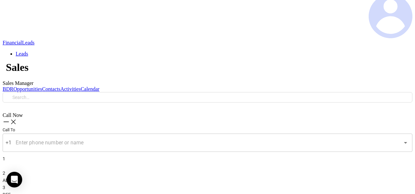
type input "[PERSON_NAME]"
type input "TBR Email"
type input "[PERSON_NAME], got 10 mins?"
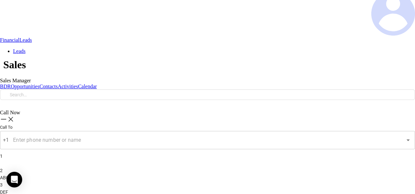
type input "TBR Email"
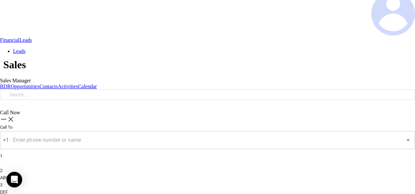
type input "[PERSON_NAME]"
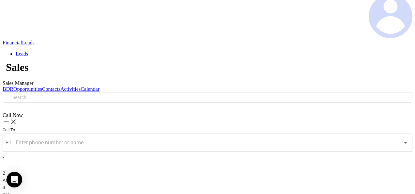
scroll to position [507, 0]
drag, startPoint x: 185, startPoint y: 91, endPoint x: 181, endPoint y: 88, distance: 4.3
type input "[DATE]"
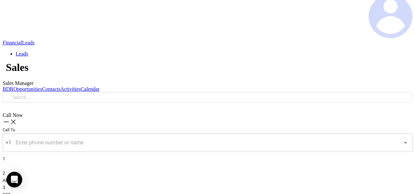
type input "[PERSON_NAME]"
type input "10:30 am"
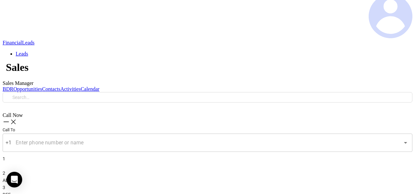
type input "Email [PERSON_NAME] proposal follow up"
type input "Email"
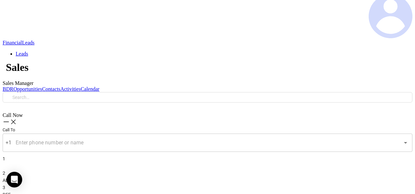
drag, startPoint x: 207, startPoint y: 144, endPoint x: 191, endPoint y: 143, distance: 16.3
click at [268, 149] on span "Save & Add to Calendar" at bounding box center [256, 152] width 47 height 7
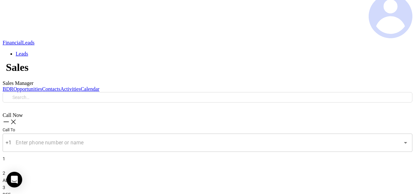
scroll to position [781, 0]
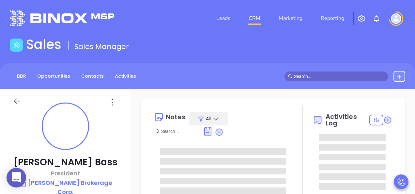
type input "[DATE]"
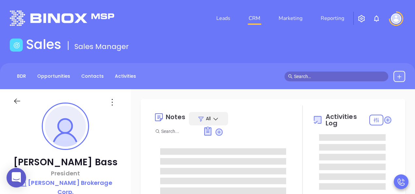
type input "[PERSON_NAME]"
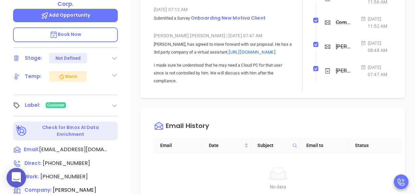
scroll to position [196, 0]
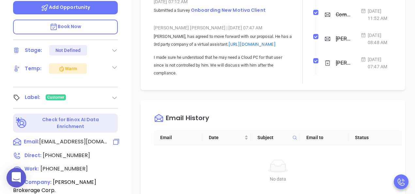
click at [88, 138] on span "[EMAIL_ADDRESS][DOMAIN_NAME]" at bounding box center [73, 142] width 69 height 8
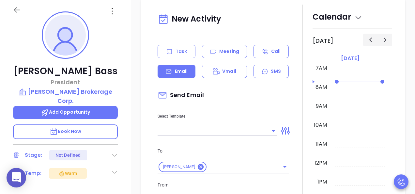
scroll to position [89, 0]
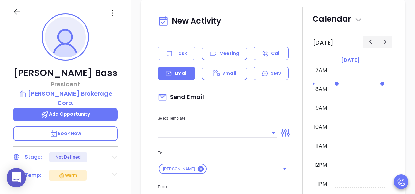
click at [221, 133] on input "text" at bounding box center [213, 132] width 110 height 9
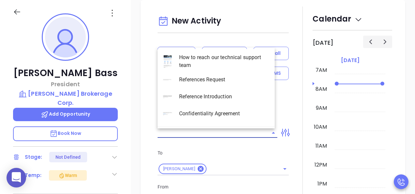
type input "[PERSON_NAME]"
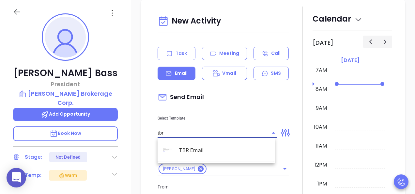
click at [187, 147] on li "TBR Email" at bounding box center [216, 150] width 117 height 17
type input "TBR Email"
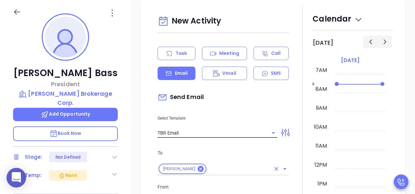
type input "[PERSON_NAME], got 10 mins?"
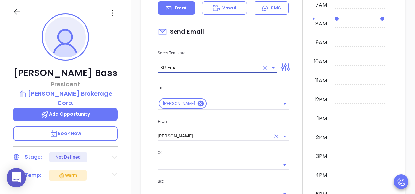
type input "TBR Email"
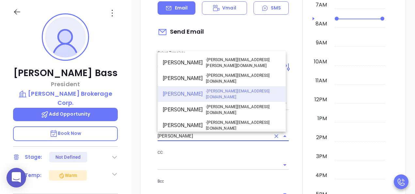
drag, startPoint x: 194, startPoint y: 133, endPoint x: 157, endPoint y: 132, distance: 37.2
click at [157, 132] on div "From [PERSON_NAME] [PERSON_NAME] - [PERSON_NAME][EMAIL_ADDRESS][PERSON_NAME][DO…" at bounding box center [223, 129] width 139 height 23
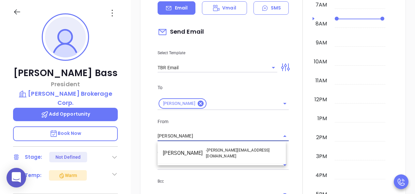
click at [190, 150] on li "Walter Contreras - [EMAIL_ADDRESS][DOMAIN_NAME]" at bounding box center [222, 153] width 128 height 16
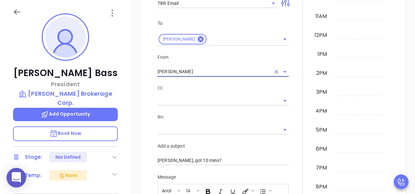
scroll to position [715, 0]
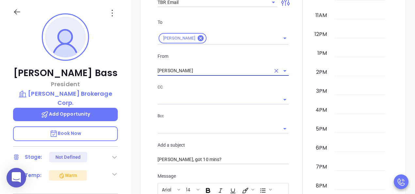
type input "[PERSON_NAME]"
click at [182, 96] on input "text" at bounding box center [218, 99] width 121 height 9
click at [152, 96] on div "New Activity Task Meeting Call Email Vmail SMS Send Email Select Template TBR E…" at bounding box center [273, 118] width 252 height 485
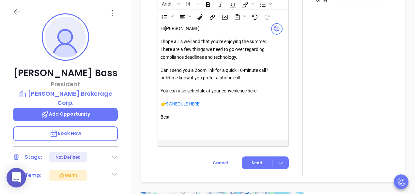
scroll to position [911, 0]
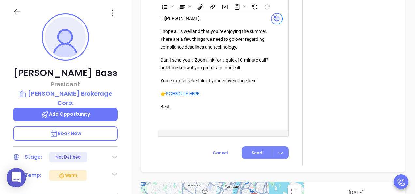
click at [254, 154] on span "Send" at bounding box center [257, 153] width 11 height 6
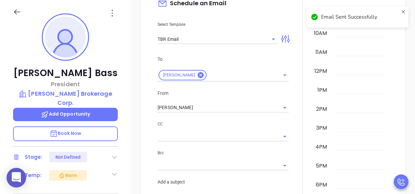
scroll to position [572, 0]
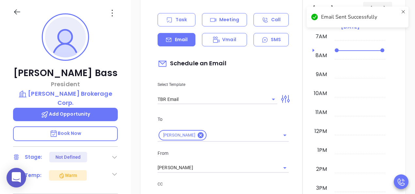
click at [165, 23] on div "Task" at bounding box center [177, 19] width 38 height 13
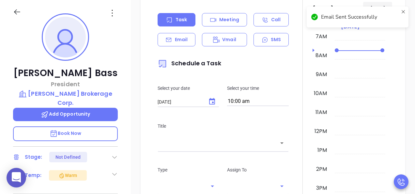
type input "[PERSON_NAME]"
click at [259, 101] on input "10:00 am" at bounding box center [258, 101] width 62 height 9
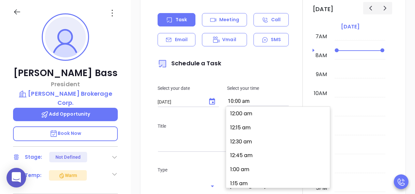
scroll to position [547, 0]
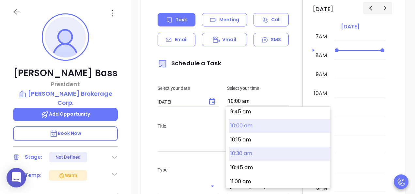
click at [245, 149] on button "10:30 am" at bounding box center [279, 154] width 101 height 14
type input "10:30 am"
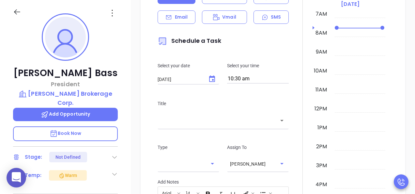
scroll to position [605, 0]
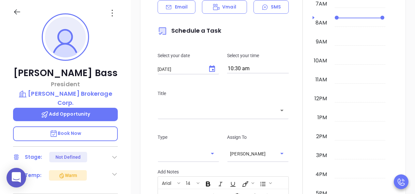
click at [186, 108] on input "text" at bounding box center [219, 111] width 116 height 8
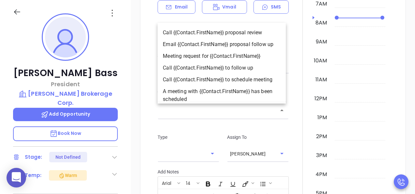
click at [213, 46] on li "Email {{Contact.FirstName}} proposal follow up" at bounding box center [222, 45] width 128 height 12
type input "Email [PERSON_NAME] proposal follow up"
type input "Email"
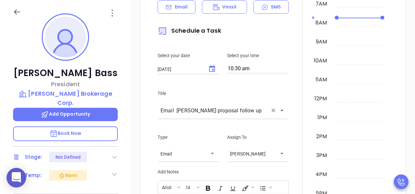
scroll to position [749, 0]
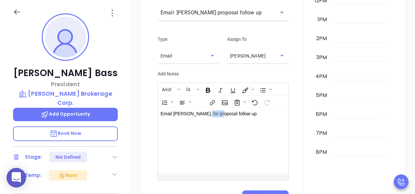
drag, startPoint x: 216, startPoint y: 112, endPoint x: 200, endPoint y: 112, distance: 15.3
click at [200, 112] on p "Email [PERSON_NAME], for proposal follow up" at bounding box center [219, 113] width 116 height 7
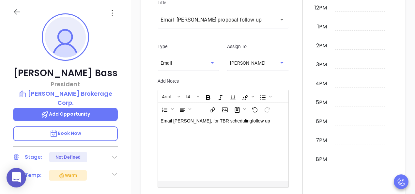
scroll to position [781, 0]
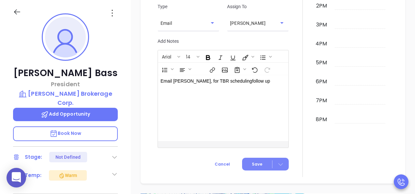
click at [279, 165] on icon at bounding box center [281, 164] width 5 height 3
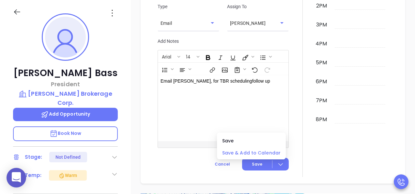
click at [267, 148] on li "Save & Add to Calendar" at bounding box center [251, 153] width 66 height 14
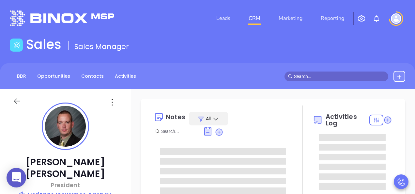
type input "[DATE]"
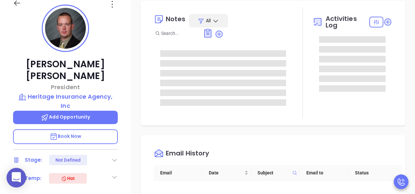
type input "[PERSON_NAME]"
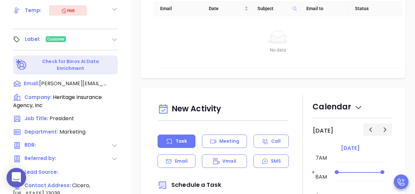
scroll to position [254, 0]
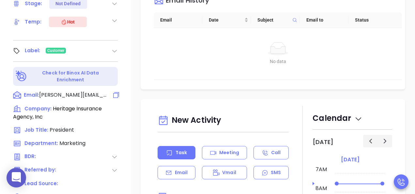
click at [75, 91] on span "dennis@heritageagencies.com" at bounding box center [73, 95] width 69 height 8
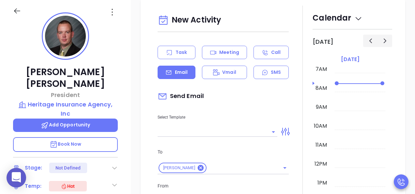
scroll to position [89, 0]
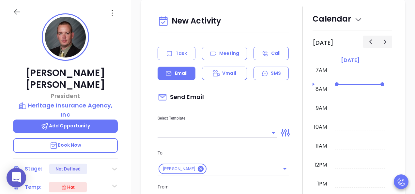
click at [188, 132] on input "text" at bounding box center [213, 132] width 110 height 9
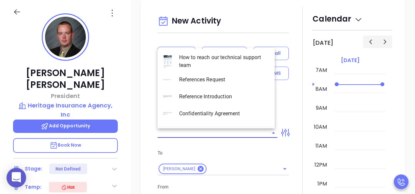
type input "[PERSON_NAME]"
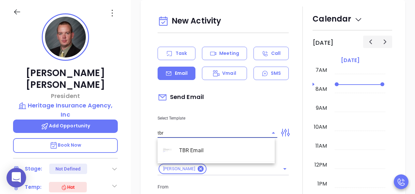
click at [186, 151] on li "TBR Email" at bounding box center [216, 150] width 117 height 17
type input "TBR Email"
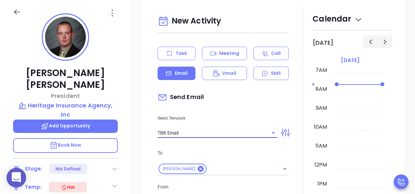
type input "Dennis, got 10 mins?"
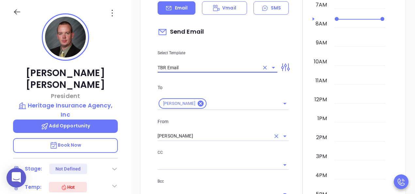
type input "TBR Email"
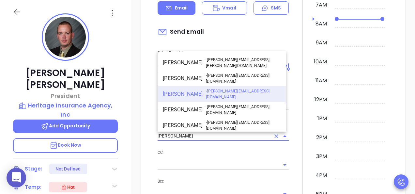
drag, startPoint x: 196, startPoint y: 131, endPoint x: 164, endPoint y: 126, distance: 32.1
click at [164, 126] on div "From Mary Martinez Carmen Galdamez - carmen.galdamez@motiva.net David Gomez - d…" at bounding box center [223, 129] width 139 height 23
drag, startPoint x: 188, startPoint y: 136, endPoint x: 146, endPoint y: 126, distance: 43.6
click at [146, 126] on div "New Activity Task Meeting Call Email Vmail SMS Send Email Select Template TBR E…" at bounding box center [273, 184] width 265 height 498
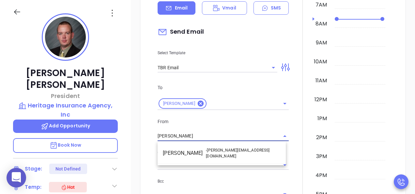
click at [192, 159] on ul "Walter Contreras - [EMAIL_ADDRESS][DOMAIN_NAME]" at bounding box center [222, 153] width 128 height 21
click at [191, 154] on li "Walter Contreras - [EMAIL_ADDRESS][DOMAIN_NAME]" at bounding box center [222, 153] width 128 height 16
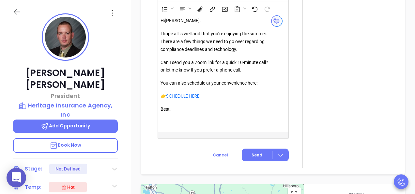
scroll to position [944, 0]
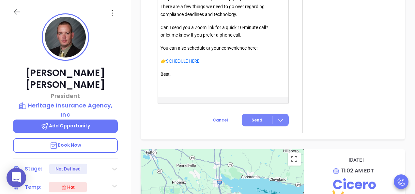
type input "[PERSON_NAME]"
click at [261, 121] on button "Send" at bounding box center [265, 120] width 47 height 13
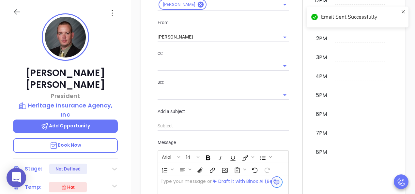
scroll to position [540, 0]
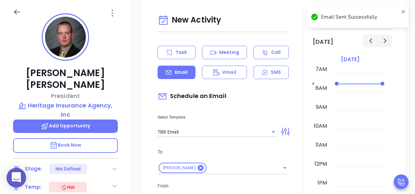
click at [165, 51] on div "Task" at bounding box center [177, 52] width 38 height 13
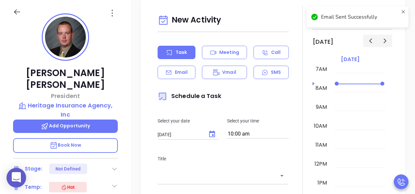
type input "[PERSON_NAME]"
click at [260, 135] on input "10:00 am" at bounding box center [258, 134] width 62 height 9
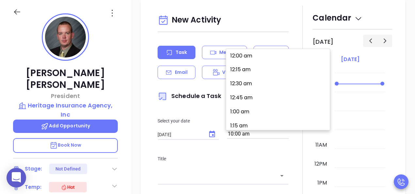
scroll to position [547, 0]
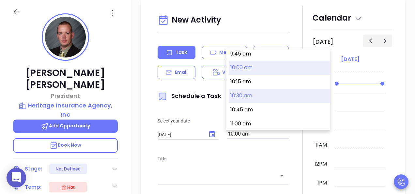
click at [245, 95] on button "10:30 am" at bounding box center [279, 96] width 101 height 14
type input "10:30 am"
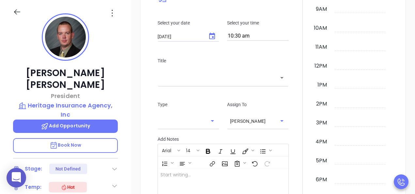
scroll to position [683, 0]
click at [190, 77] on input "text" at bounding box center [219, 78] width 116 height 8
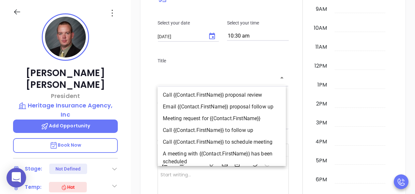
click at [218, 108] on li "Email {{Contact.FirstName}} proposal follow up" at bounding box center [222, 107] width 128 height 12
type input "Email Dennis proposal follow up"
type input "Email"
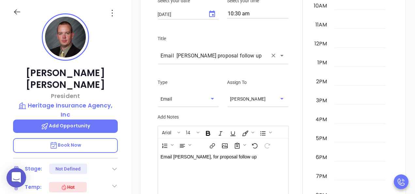
scroll to position [749, 0]
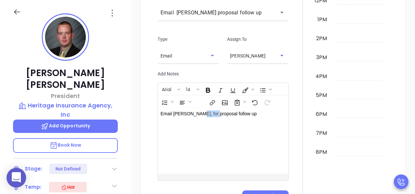
drag, startPoint x: 213, startPoint y: 115, endPoint x: 194, endPoint y: 114, distance: 19.3
click at [194, 114] on p "Email Dennis, for proposal follow up" at bounding box center [219, 113] width 116 height 7
click at [242, 123] on div "Email Dennis, for TBR scheduling follow up" at bounding box center [218, 141] width 121 height 66
click at [260, 137] on div "Email Dennis, for TBR scheduling follow up" at bounding box center [218, 141] width 121 height 66
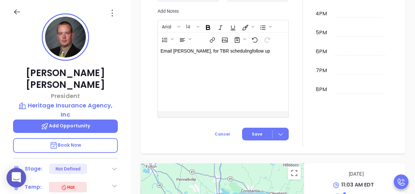
scroll to position [814, 0]
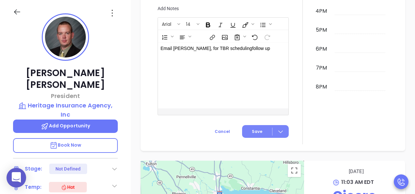
click at [281, 133] on icon at bounding box center [280, 131] width 7 height 7
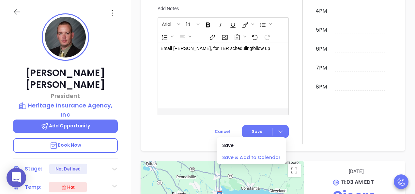
click at [267, 159] on span "Save & Add to Calendar" at bounding box center [251, 157] width 58 height 7
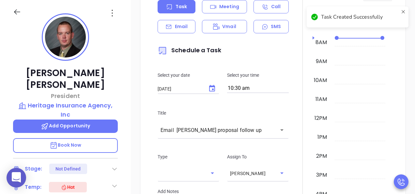
scroll to position [540, 0]
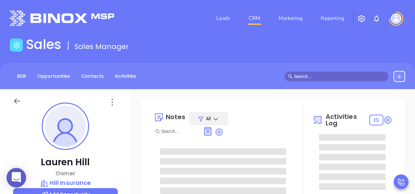
type input "[DATE]"
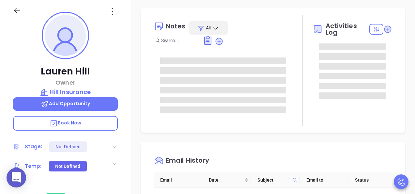
scroll to position [98, 0]
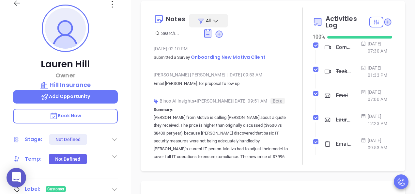
type input "[PERSON_NAME]"
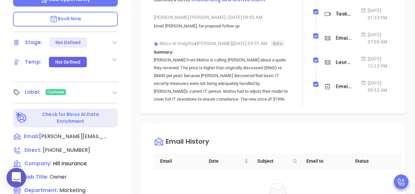
scroll to position [196, 0]
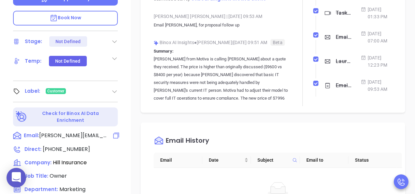
click at [71, 132] on span "[PERSON_NAME][EMAIL_ADDRESS][DOMAIN_NAME]" at bounding box center [73, 136] width 69 height 8
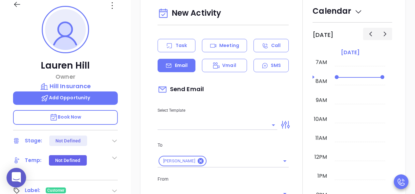
scroll to position [89, 0]
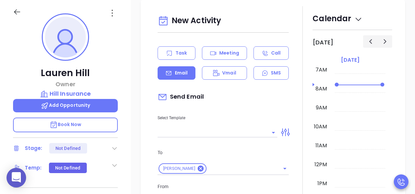
type input "[PERSON_NAME]"
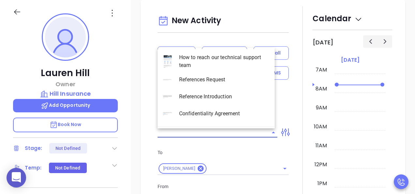
click at [173, 133] on input "text" at bounding box center [213, 132] width 110 height 9
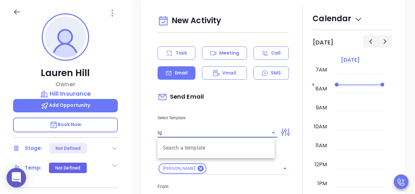
type input "t"
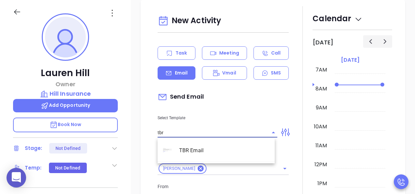
click at [191, 149] on li "TBR Email" at bounding box center [216, 150] width 117 height 17
type input "TBR Email"
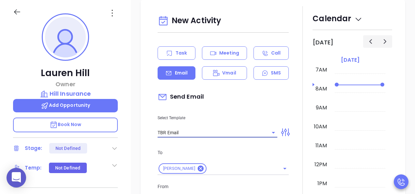
type input "[PERSON_NAME], got 10 mins?"
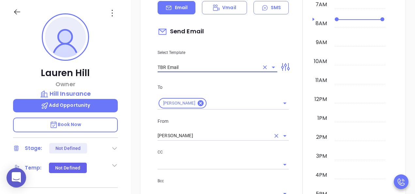
type input "TBR Email"
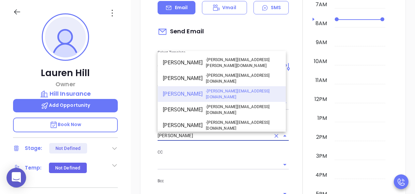
click at [198, 136] on input "[PERSON_NAME]" at bounding box center [214, 135] width 113 height 9
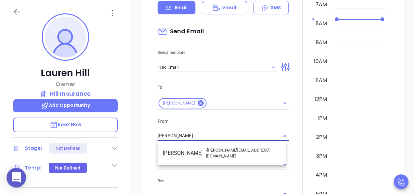
click at [196, 153] on li "Walter Contreras - [EMAIL_ADDRESS][DOMAIN_NAME]" at bounding box center [222, 153] width 128 height 16
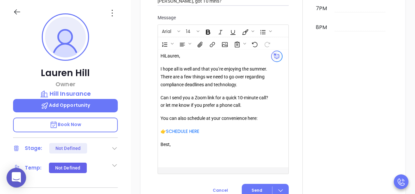
scroll to position [738, 0]
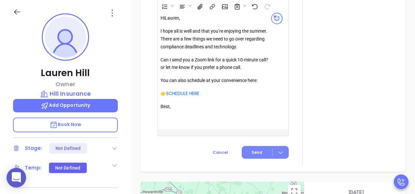
type input "[PERSON_NAME]"
click at [255, 152] on span "Send" at bounding box center [257, 152] width 11 height 6
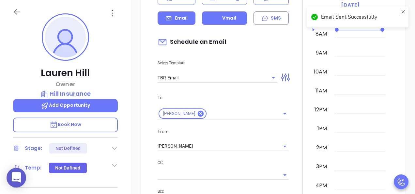
scroll to position [367, 0]
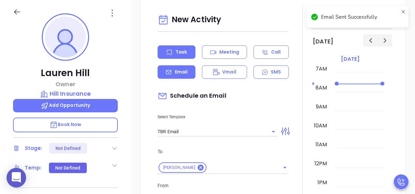
click at [173, 49] on div "Task" at bounding box center [177, 51] width 38 height 13
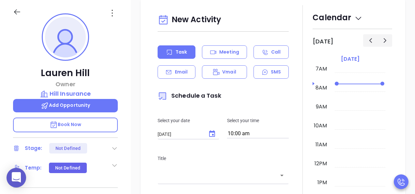
scroll to position [413, 0]
click at [250, 129] on div "Select your time 10:00 am" at bounding box center [258, 128] width 70 height 22
type input "[PERSON_NAME]"
click at [255, 136] on input "10:00 am" at bounding box center [258, 133] width 62 height 9
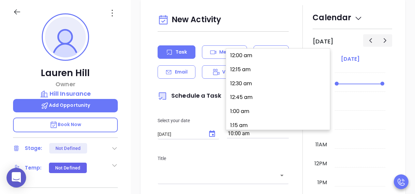
scroll to position [547, 0]
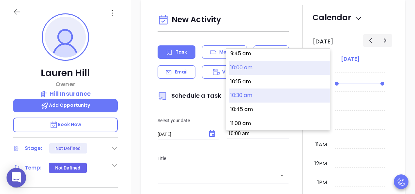
click at [241, 94] on button "10:30 am" at bounding box center [279, 95] width 101 height 14
type input "10:30 am"
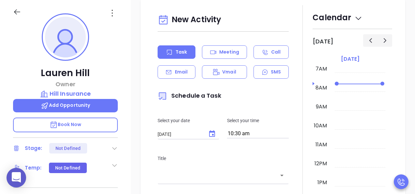
scroll to position [478, 0]
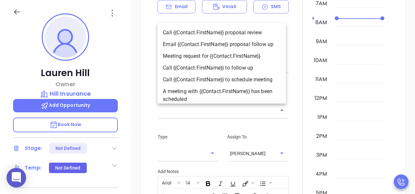
click at [188, 114] on input "text" at bounding box center [219, 110] width 116 height 8
click at [219, 47] on li "Email {{Contact.FirstName}} proposal follow up" at bounding box center [222, 45] width 128 height 12
type input "Email Lauren proposal follow up"
type input "Email"
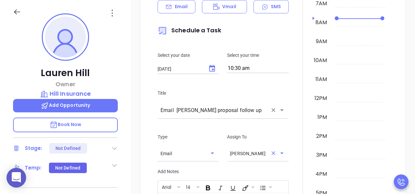
scroll to position [543, 0]
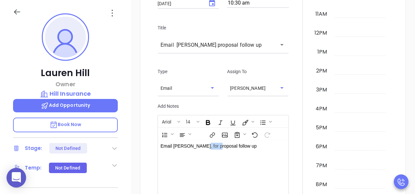
drag, startPoint x: 214, startPoint y: 148, endPoint x: 198, endPoint y: 145, distance: 16.3
click at [198, 145] on p "Email Lauren, for proposal follow up" at bounding box center [219, 146] width 116 height 7
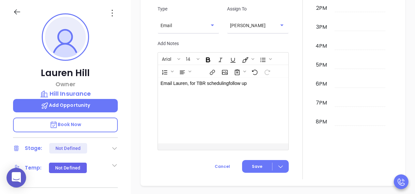
scroll to position [608, 0]
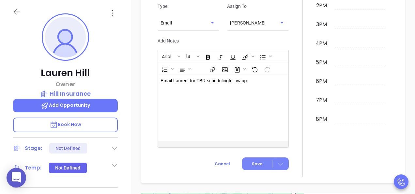
click at [279, 165] on icon at bounding box center [281, 164] width 5 height 3
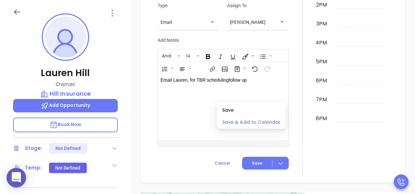
scroll to position [641, 0]
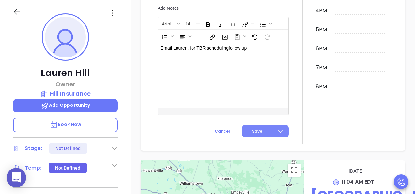
click at [283, 129] on div at bounding box center [281, 131] width 16 height 8
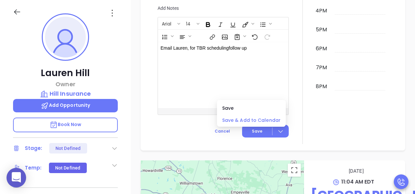
click at [255, 120] on span "Save & Add to Calendar" at bounding box center [251, 120] width 58 height 7
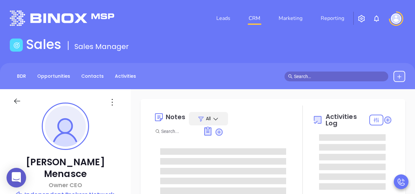
type input "[DATE]"
type input "[PERSON_NAME]"
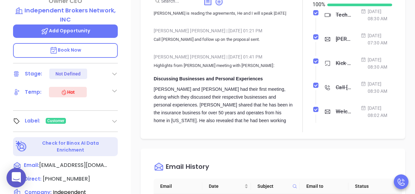
scroll to position [261, 0]
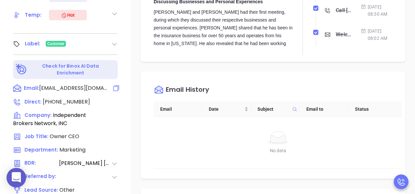
click at [69, 84] on span "[EMAIL_ADDRESS][DOMAIN_NAME]" at bounding box center [73, 88] width 69 height 8
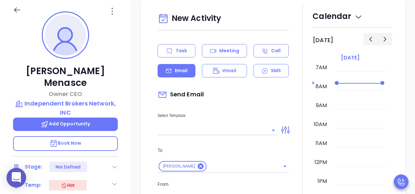
scroll to position [89, 0]
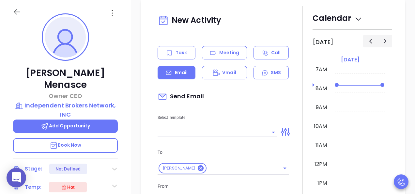
type input "[PERSON_NAME]"
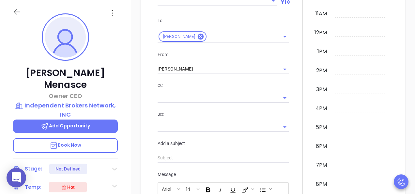
scroll to position [459, 0]
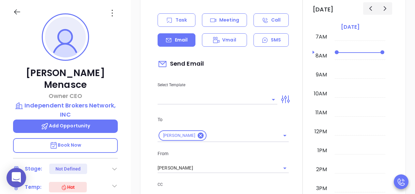
click at [196, 101] on input "text" at bounding box center [213, 99] width 110 height 9
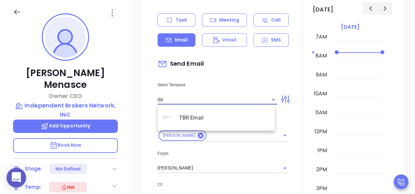
click at [193, 113] on li "TBR Email" at bounding box center [216, 117] width 117 height 17
type input "TBR Email"
type input "George, got 10 mins?"
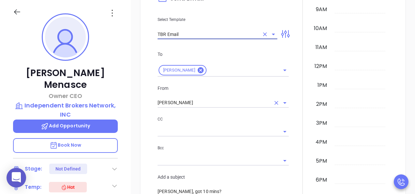
type input "TBR Email"
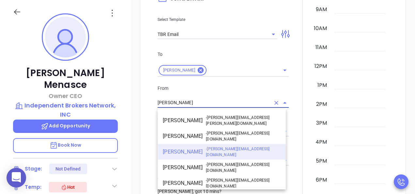
drag, startPoint x: 193, startPoint y: 103, endPoint x: 140, endPoint y: 104, distance: 52.9
click at [138, 105] on div "New Activity Task Meeting Call Email Vmail SMS Send Email Select Template TBR E…" at bounding box center [273, 150] width 284 height 498
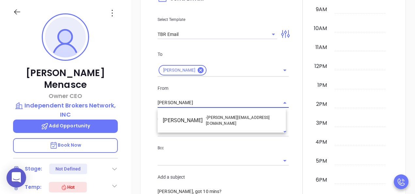
click at [189, 121] on li "Walter Contreras - [EMAIL_ADDRESS][DOMAIN_NAME]" at bounding box center [222, 121] width 128 height 16
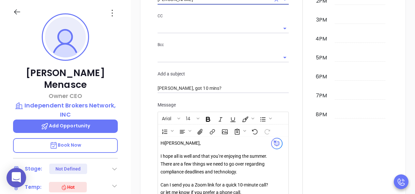
scroll to position [589, 0]
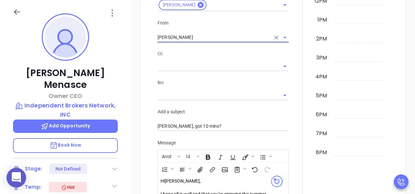
type input "[PERSON_NAME]"
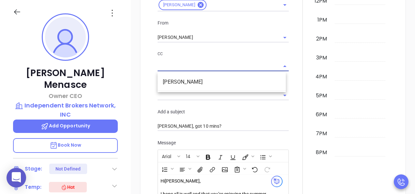
click at [199, 68] on input "text" at bounding box center [218, 66] width 121 height 9
click at [294, 113] on div at bounding box center [303, 85] width 20 height 485
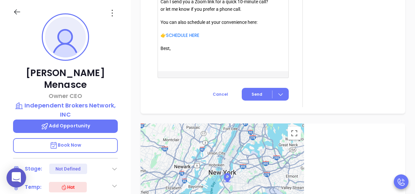
scroll to position [818, 0]
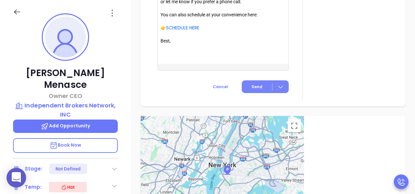
click at [254, 90] on span "Send" at bounding box center [257, 87] width 11 height 6
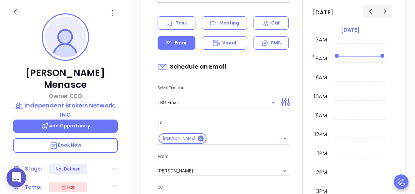
scroll to position [455, 0]
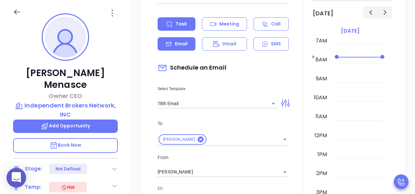
click at [174, 29] on div "Task" at bounding box center [177, 23] width 38 height 13
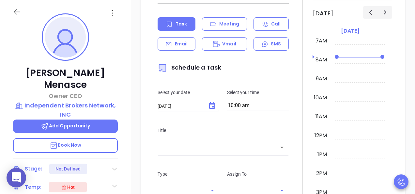
type input "[PERSON_NAME]"
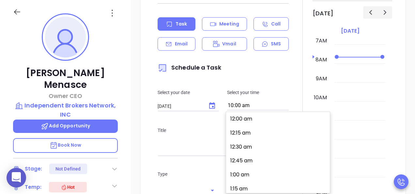
click at [252, 105] on input "10:00 am" at bounding box center [258, 105] width 62 height 9
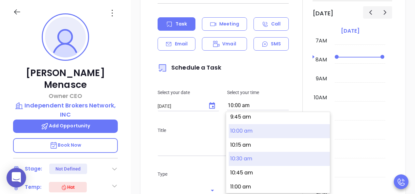
click at [259, 157] on button "10:30 am" at bounding box center [279, 159] width 101 height 14
type input "10:30 am"
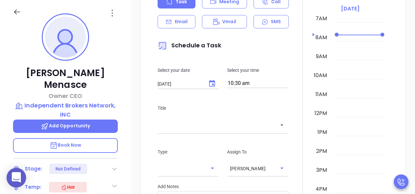
scroll to position [488, 0]
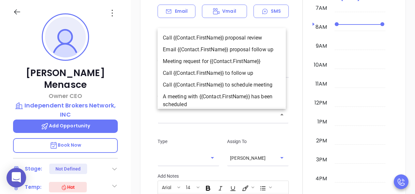
click at [210, 114] on input "text" at bounding box center [219, 115] width 116 height 8
click at [201, 52] on li "Email {{Contact.FirstName}} proposal follow up" at bounding box center [222, 50] width 128 height 12
type input "Email George proposal follow up"
type input "Email"
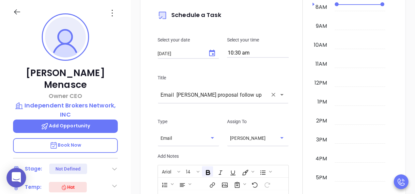
scroll to position [553, 0]
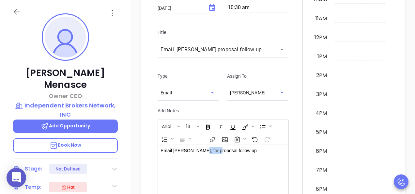
drag, startPoint x: 215, startPoint y: 153, endPoint x: 198, endPoint y: 152, distance: 16.7
click at [198, 152] on p "Email George, for proposal follow up" at bounding box center [219, 150] width 116 height 7
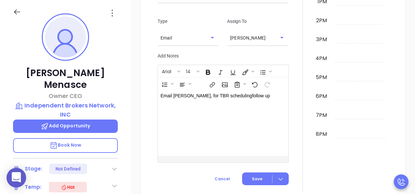
scroll to position [618, 0]
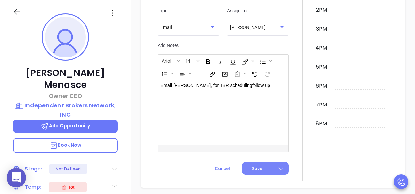
click at [277, 169] on icon at bounding box center [280, 168] width 7 height 7
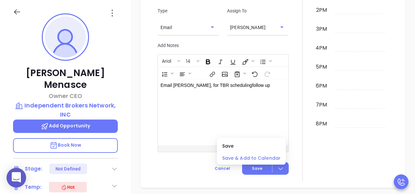
click at [268, 159] on span "Save & Add to Calendar" at bounding box center [251, 157] width 58 height 7
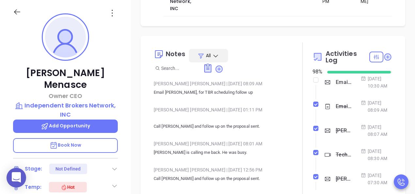
scroll to position [83, 0]
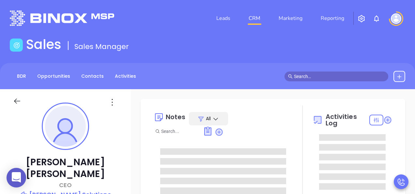
type input "[PERSON_NAME]"
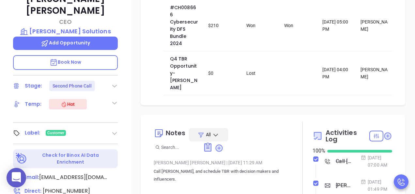
scroll to position [98, 0]
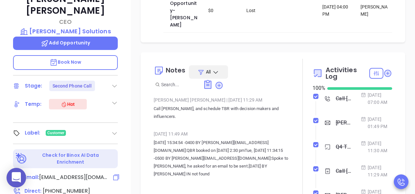
click at [86, 173] on span "[EMAIL_ADDRESS][DOMAIN_NAME]" at bounding box center [73, 177] width 69 height 8
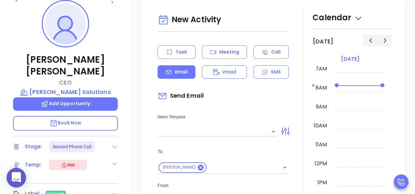
scroll to position [89, 0]
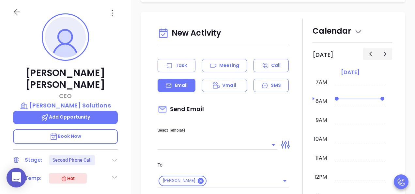
type input "[PERSON_NAME]"
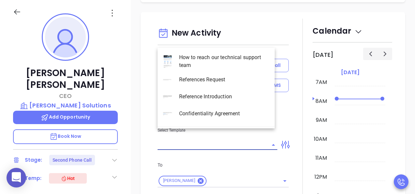
click at [216, 140] on input "text" at bounding box center [213, 144] width 110 height 9
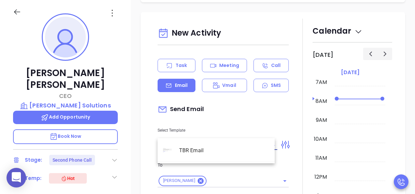
click at [189, 151] on li "TBR Email" at bounding box center [216, 150] width 117 height 17
type input "TBR Email"
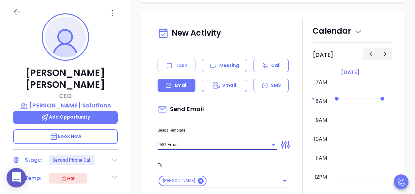
type input "[PERSON_NAME], got 10 mins?"
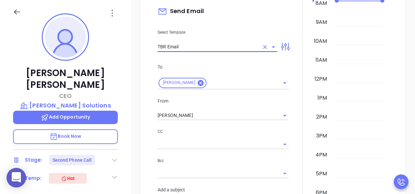
scroll to position [604, 0]
type input "TBR Email"
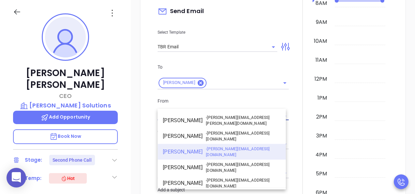
drag, startPoint x: 193, startPoint y: 105, endPoint x: 163, endPoint y: 102, distance: 30.2
click at [159, 111] on input "[PERSON_NAME]" at bounding box center [214, 115] width 113 height 9
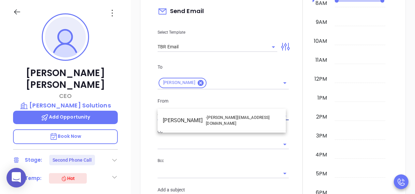
click at [182, 120] on li "Walter Contreras - [EMAIL_ADDRESS][DOMAIN_NAME]" at bounding box center [222, 121] width 128 height 16
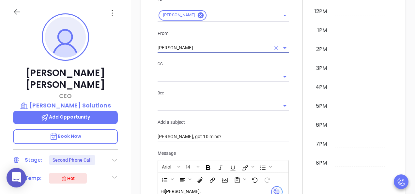
scroll to position [669, 0]
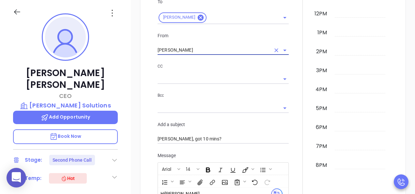
type input "[PERSON_NAME]"
click at [212, 74] on input "text" at bounding box center [218, 78] width 121 height 9
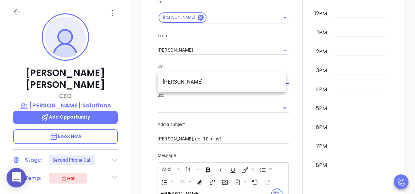
click at [295, 108] on div at bounding box center [303, 97] width 20 height 485
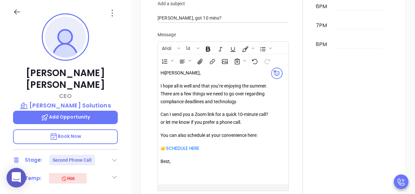
scroll to position [800, 0]
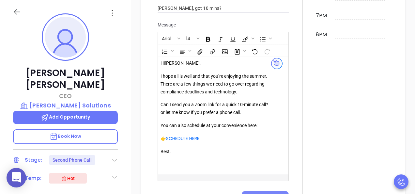
click at [259, 194] on span "Send" at bounding box center [257, 198] width 11 height 6
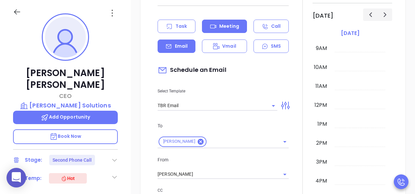
scroll to position [506, 0]
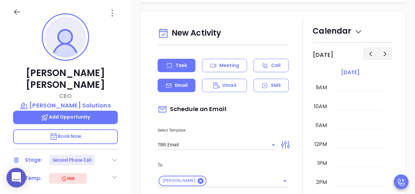
click at [182, 62] on p "Task" at bounding box center [181, 65] width 11 height 7
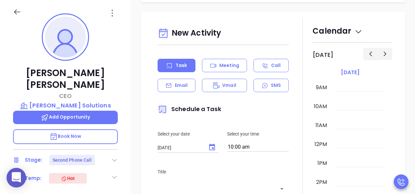
click at [251, 143] on input "10:00 am" at bounding box center [258, 147] width 62 height 9
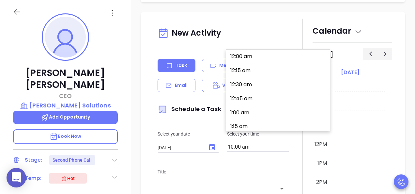
scroll to position [547, 0]
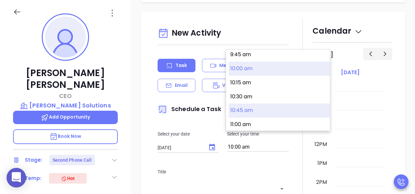
type input "[PERSON_NAME]"
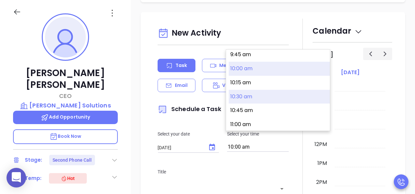
click at [247, 100] on button "10:30 am" at bounding box center [279, 97] width 101 height 14
type input "10:30 am"
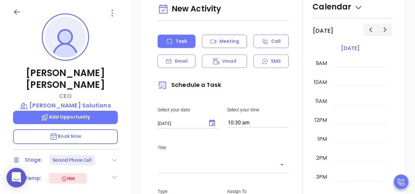
scroll to position [571, 0]
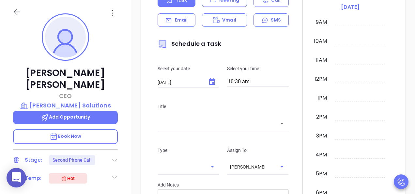
click at [261, 123] on div "Title ​" at bounding box center [223, 117] width 139 height 44
click at [250, 117] on div "​" at bounding box center [223, 123] width 131 height 14
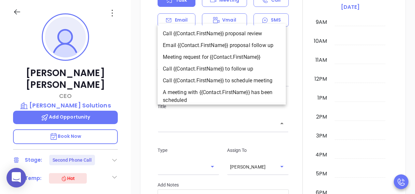
click at [243, 48] on li "Email {{Contact.FirstName}} proposal follow up" at bounding box center [222, 45] width 128 height 12
type input "Email [PERSON_NAME] proposal follow up"
type input "Email"
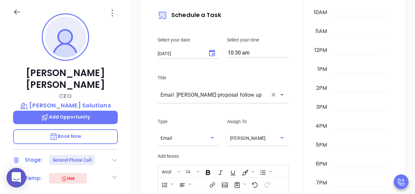
scroll to position [636, 0]
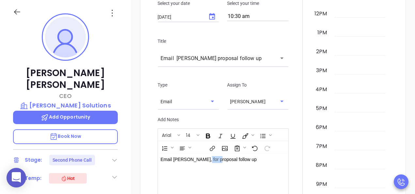
drag, startPoint x: 212, startPoint y: 147, endPoint x: 198, endPoint y: 148, distance: 14.1
click at [198, 156] on p "Email [PERSON_NAME], for proposal follow up" at bounding box center [219, 159] width 116 height 7
click at [297, 134] on div at bounding box center [303, 71] width 20 height 367
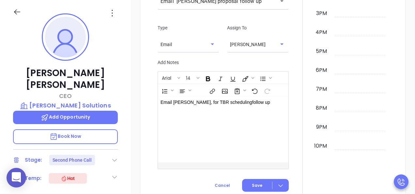
scroll to position [702, 0]
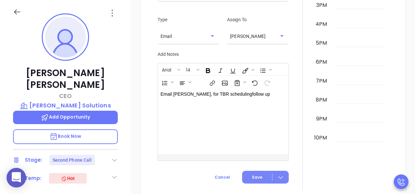
click at [284, 173] on div at bounding box center [281, 177] width 16 height 8
click at [275, 150] on span "Save & Add to Calendar" at bounding box center [251, 153] width 58 height 7
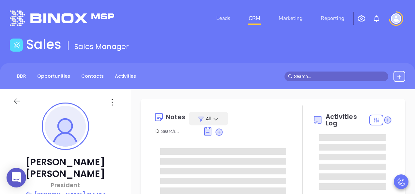
type input "[DATE]"
type input "[PERSON_NAME]"
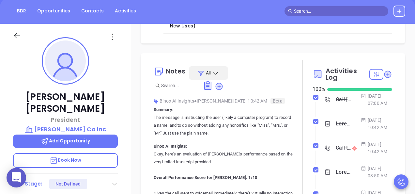
scroll to position [163, 0]
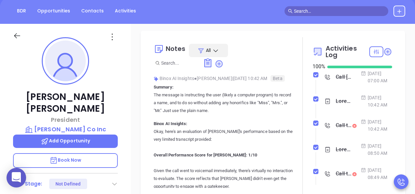
click at [336, 82] on div "Call Charles for TBR - Charles Vorbach" at bounding box center [344, 77] width 16 height 10
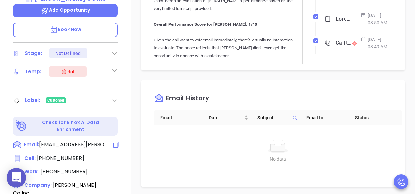
click at [61, 141] on span "cvorbach@vorbach.com" at bounding box center [73, 145] width 69 height 8
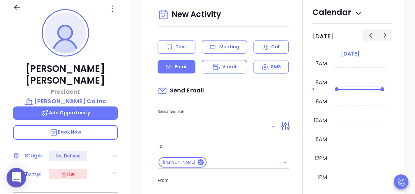
scroll to position [89, 0]
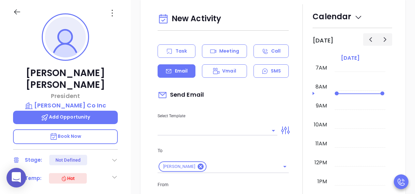
click at [204, 126] on div "Select Template" at bounding box center [218, 118] width 128 height 33
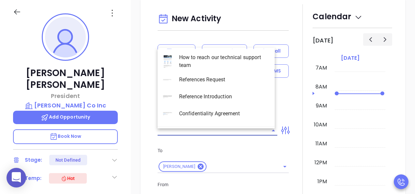
click at [207, 135] on input "text" at bounding box center [213, 130] width 110 height 9
type input "t"
type input "[PERSON_NAME]"
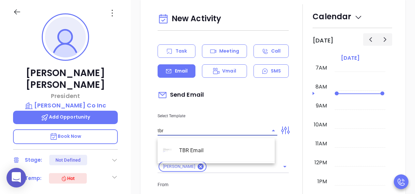
click at [217, 148] on li "TBR Email" at bounding box center [216, 150] width 117 height 17
type input "TBR Email"
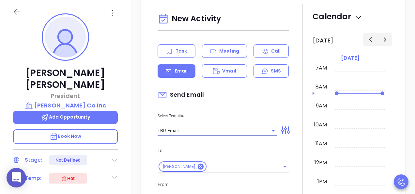
type input "Charles, got 10 mins?"
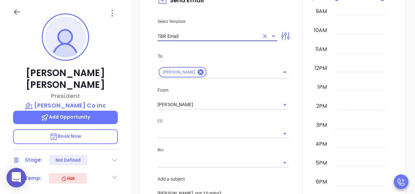
scroll to position [632, 0]
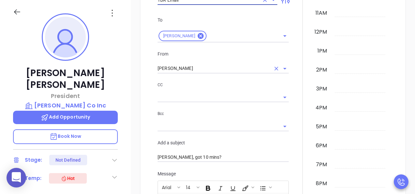
type input "TBR Email"
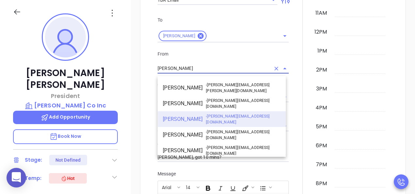
drag, startPoint x: 190, startPoint y: 73, endPoint x: 105, endPoint y: 62, distance: 85.6
click at [105, 62] on div "Charles Vorbach President John L Vorbach Co Inc Add Opportunity Book Now Stage:…" at bounding box center [207, 121] width 415 height 243
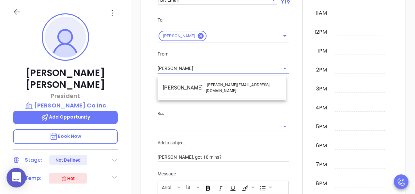
click at [205, 87] on li "Walter Contreras - [EMAIL_ADDRESS][DOMAIN_NAME]" at bounding box center [222, 88] width 128 height 16
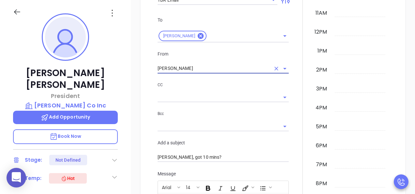
scroll to position [665, 0]
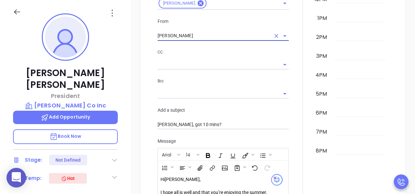
type input "[PERSON_NAME]"
click at [251, 67] on input "text" at bounding box center [218, 64] width 121 height 9
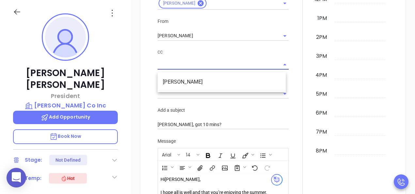
click at [295, 78] on div at bounding box center [303, 83] width 20 height 485
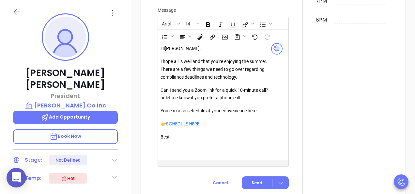
scroll to position [828, 0]
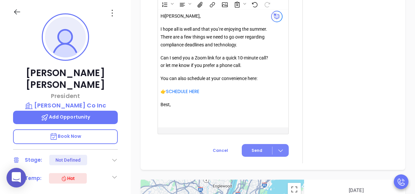
click at [259, 149] on button "Send" at bounding box center [265, 150] width 47 height 13
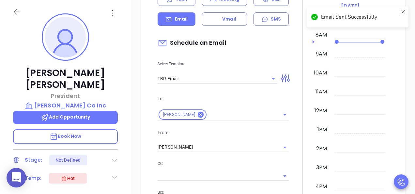
scroll to position [424, 0]
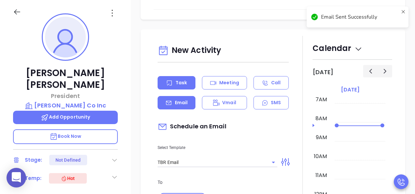
click at [172, 85] on icon at bounding box center [169, 83] width 7 height 7
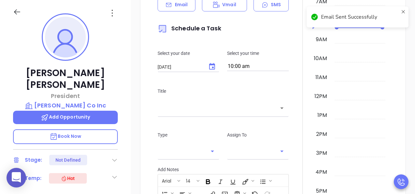
scroll to position [522, 0]
type input "[PERSON_NAME]"
click at [256, 74] on div "Select your date 08/26/2025 ​ Select your time 10:00 am" at bounding box center [223, 60] width 139 height 38
click at [254, 68] on input "10:00 am" at bounding box center [258, 66] width 62 height 9
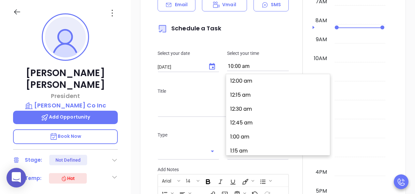
scroll to position [547, 0]
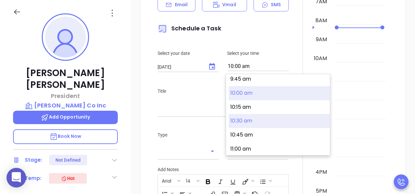
click at [244, 121] on button "10:30 am" at bounding box center [279, 121] width 101 height 14
type input "10:30 am"
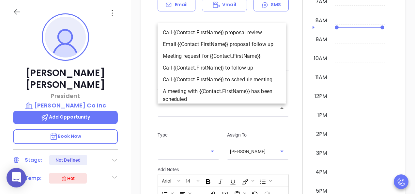
click at [200, 112] on input "text" at bounding box center [219, 108] width 116 height 8
click at [201, 42] on li "Email {{Contact.FirstName}} proposal follow up" at bounding box center [222, 45] width 128 height 12
type input "Email Charles proposal follow up"
type input "Email"
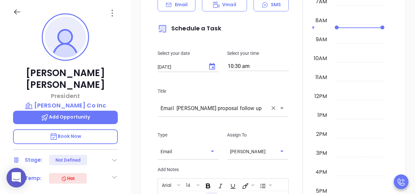
scroll to position [666, 0]
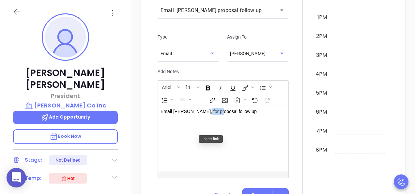
drag, startPoint x: 216, startPoint y: 114, endPoint x: 201, endPoint y: 114, distance: 15.0
click at [201, 114] on p "Email Charles, for proposal follow up" at bounding box center [219, 111] width 116 height 7
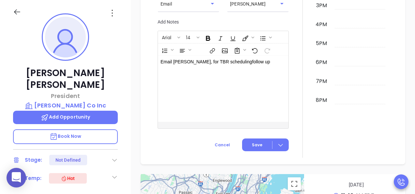
scroll to position [731, 0]
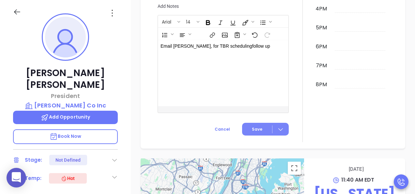
click at [281, 133] on div at bounding box center [281, 129] width 16 height 8
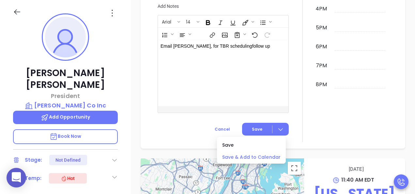
click at [266, 157] on span "Save & Add to Calendar" at bounding box center [251, 156] width 58 height 7
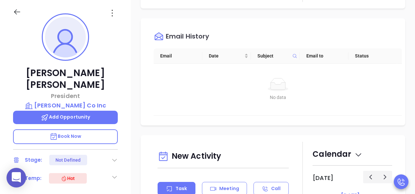
scroll to position [294, 0]
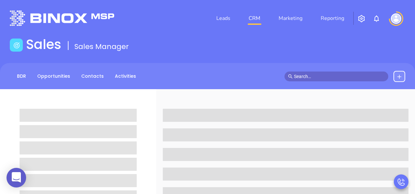
scroll to position [33, 0]
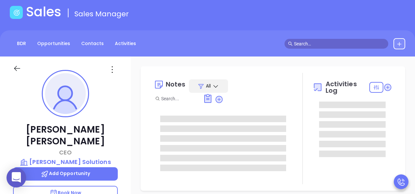
type input "[DATE]"
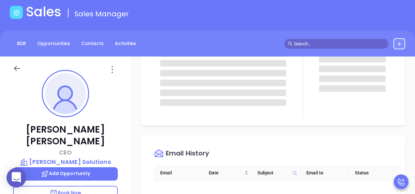
scroll to position [0, 0]
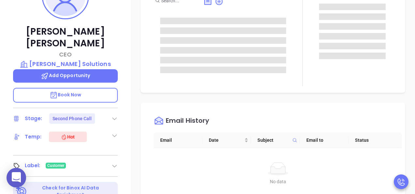
type input "[PERSON_NAME]"
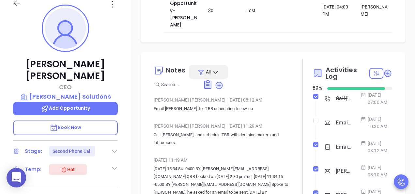
scroll to position [228, 0]
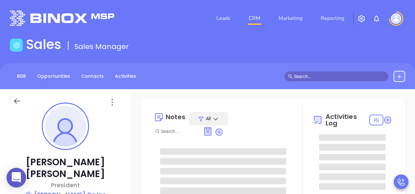
type input "[PERSON_NAME]"
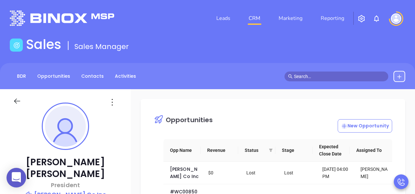
scroll to position [133, 0]
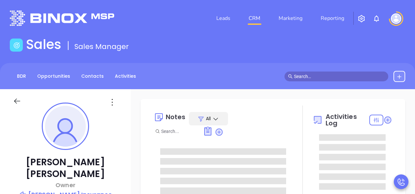
type input "[DATE]"
type input "[PERSON_NAME]"
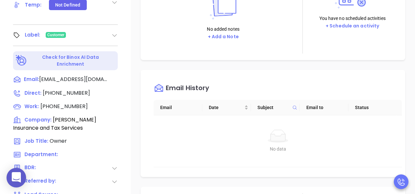
scroll to position [294, 0]
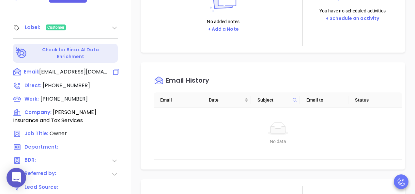
click at [67, 68] on span "tcohenlieberman@optonline.net" at bounding box center [73, 72] width 69 height 8
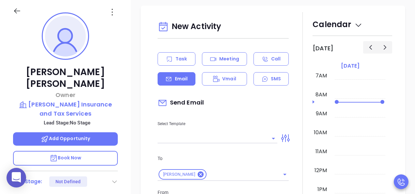
scroll to position [89, 0]
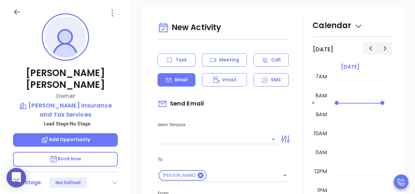
type input "[PERSON_NAME]"
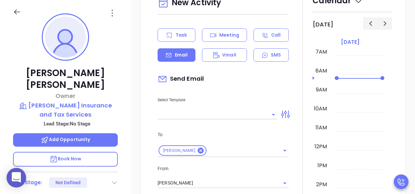
scroll to position [443, 0]
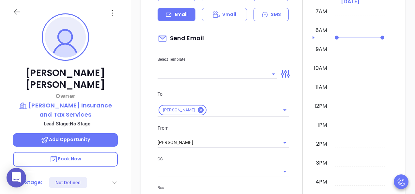
click at [201, 69] on input "text" at bounding box center [213, 73] width 110 height 9
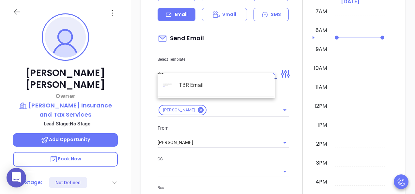
click at [189, 84] on li "TBR Email" at bounding box center [216, 85] width 117 height 17
type input "TBR Email"
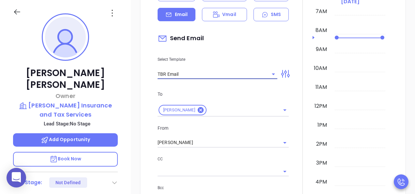
type input "Terri , got 10 mins?"
type input "TBR Email"
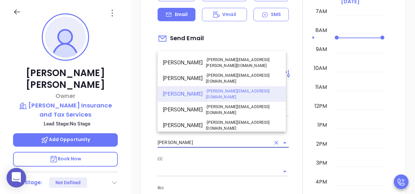
drag, startPoint x: 200, startPoint y: 134, endPoint x: 137, endPoint y: 135, distance: 63.3
click at [137, 135] on div "New Activity Task Meeting Call Email Vmail SMS Send Email Select Template TBR E…" at bounding box center [273, 190] width 284 height 498
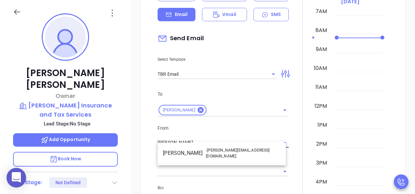
click at [176, 149] on li "Walter Contreras - [EMAIL_ADDRESS][DOMAIN_NAME]" at bounding box center [222, 153] width 128 height 16
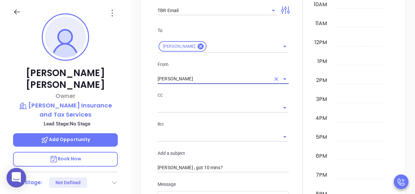
scroll to position [508, 0]
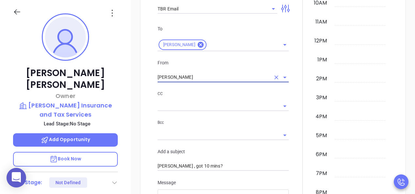
type input "[PERSON_NAME]"
click at [254, 102] on input "text" at bounding box center [218, 106] width 121 height 9
click at [304, 99] on div at bounding box center [303, 125] width 20 height 485
click at [281, 102] on icon "Open" at bounding box center [285, 106] width 8 height 8
click at [297, 93] on div at bounding box center [303, 125] width 20 height 485
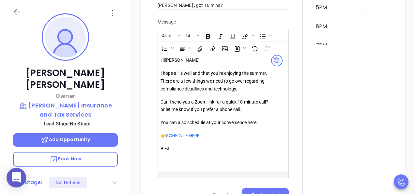
scroll to position [671, 0]
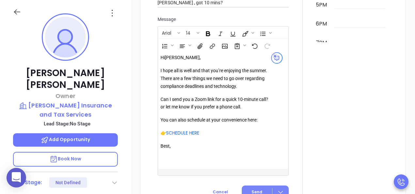
click at [257, 189] on span "Send" at bounding box center [257, 192] width 11 height 6
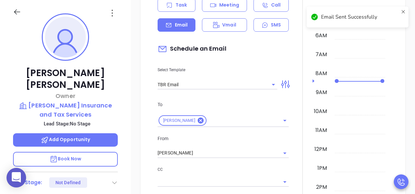
scroll to position [348, 0]
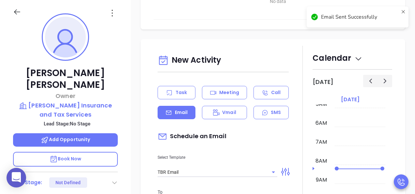
click at [185, 89] on p "Task" at bounding box center [181, 92] width 11 height 7
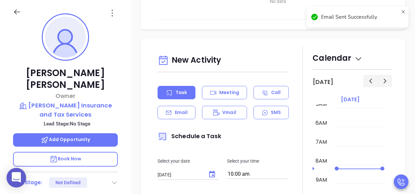
scroll to position [443, 0]
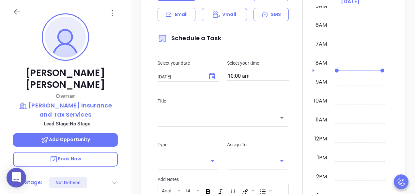
type input "[PERSON_NAME]"
click at [254, 72] on input "10:00 am" at bounding box center [258, 76] width 62 height 9
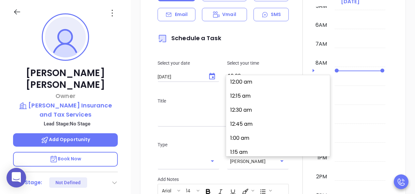
scroll to position [547, 0]
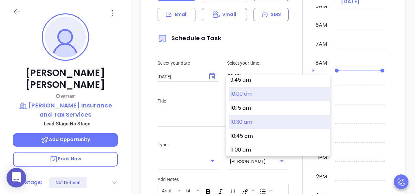
click at [241, 121] on button "10:30 am" at bounding box center [279, 122] width 101 height 14
type input "10:30 am"
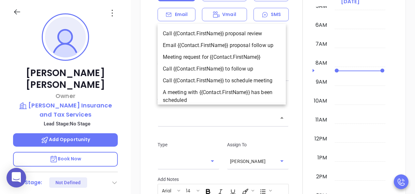
click at [212, 114] on input "text" at bounding box center [219, 118] width 116 height 8
click at [222, 47] on li "Email {{Contact.FirstName}} proposal follow up" at bounding box center [222, 45] width 128 height 12
type input "Email Terri proposal follow up"
type input "Email"
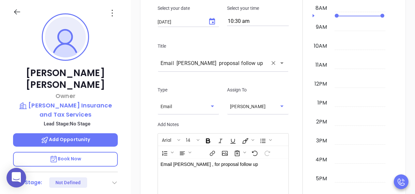
scroll to position [540, 0]
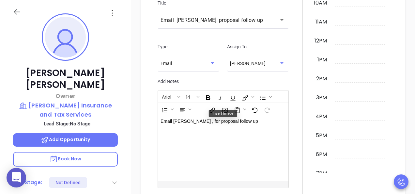
click at [209, 118] on p "Email Terri , for proposal follow up" at bounding box center [219, 121] width 116 height 7
drag, startPoint x: 194, startPoint y: 117, endPoint x: 208, endPoint y: 117, distance: 14.4
click at [208, 118] on p "Email Terri , for proposal follow up" at bounding box center [219, 121] width 116 height 7
click at [247, 127] on div "Email Terri , for TBR scheduling follow up" at bounding box center [218, 148] width 121 height 66
click at [207, 136] on div "Email Terri , for TBR scheduling follow up" at bounding box center [218, 148] width 121 height 66
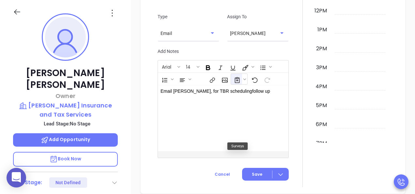
scroll to position [573, 0]
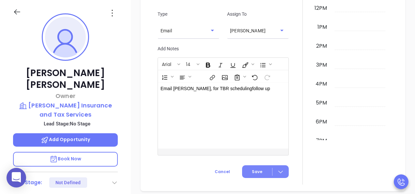
click at [281, 168] on div at bounding box center [281, 172] width 16 height 8
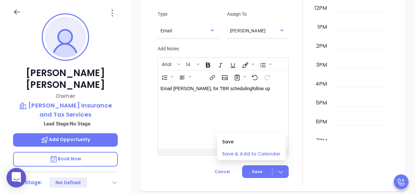
click at [253, 154] on span "Save & Add to Calendar" at bounding box center [251, 153] width 58 height 7
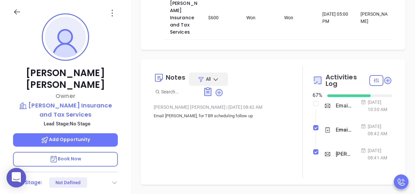
scroll to position [109, 0]
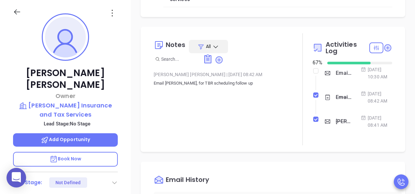
click at [340, 126] on div "Terri , got 10 mins?" at bounding box center [344, 122] width 16 height 10
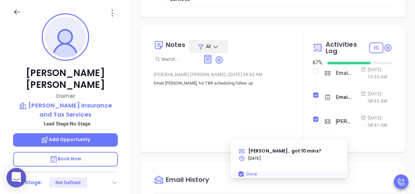
scroll to position [154, 0]
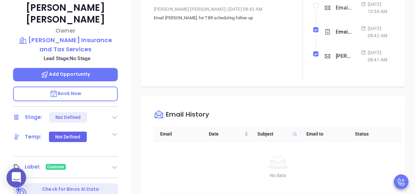
click at [364, 114] on div "Email History Email Date Subject Email to Status No data No data" at bounding box center [273, 149] width 265 height 107
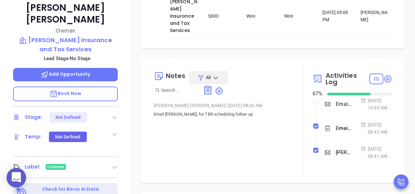
scroll to position [11, 0]
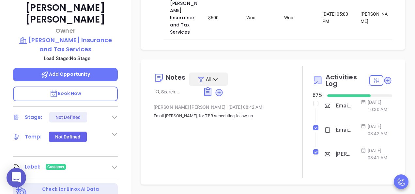
click at [336, 105] on div "Email Terri proposal follow up - Terri Lieberman" at bounding box center [344, 106] width 16 height 10
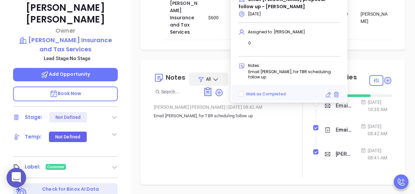
click at [338, 133] on div "Email Terri, for TBR scheduling follow up" at bounding box center [344, 130] width 16 height 10
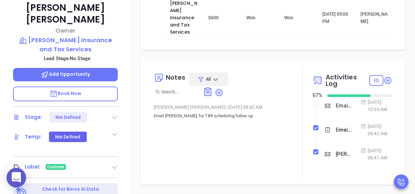
click at [338, 133] on div "Email Terri, for TBR scheduling follow up" at bounding box center [344, 130] width 16 height 10
click at [332, 133] on div "Email Terri, for TBR scheduling follow up" at bounding box center [337, 130] width 27 height 10
click at [337, 133] on div "Email Terri, for TBR scheduling follow up" at bounding box center [344, 130] width 16 height 10
click at [402, 55] on div "Opportunities New Opportunity Opp Name Revenue Status Stage Expected Close Date…" at bounding box center [273, 163] width 284 height 457
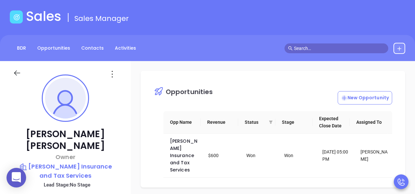
scroll to position [0, 0]
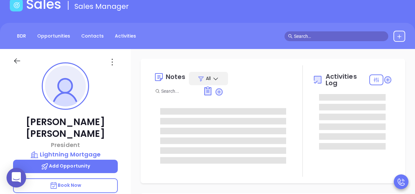
scroll to position [65, 0]
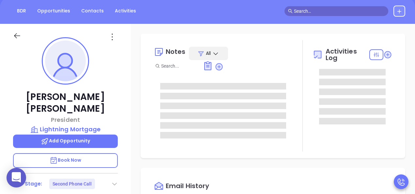
type input "[PERSON_NAME]"
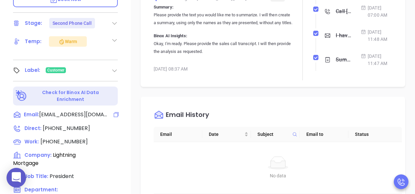
scroll to position [228, 0]
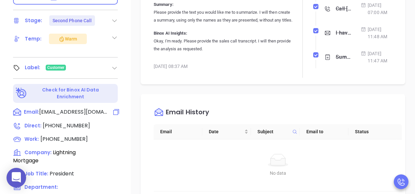
click at [77, 108] on span "[EMAIL_ADDRESS][DOMAIN_NAME]" at bounding box center [73, 112] width 69 height 8
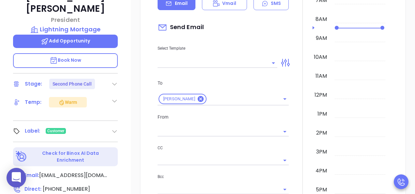
scroll to position [89, 0]
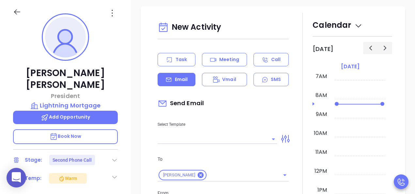
type input "[PERSON_NAME]"
click at [256, 134] on input "text" at bounding box center [213, 138] width 110 height 9
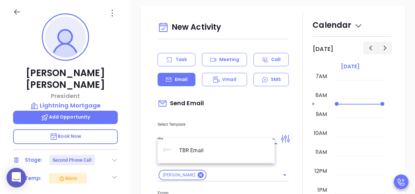
click at [181, 150] on li "TBR Email" at bounding box center [216, 150] width 117 height 17
type input "TBR Email"
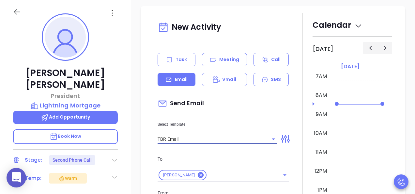
type input "[PERSON_NAME], got 10 mins?"
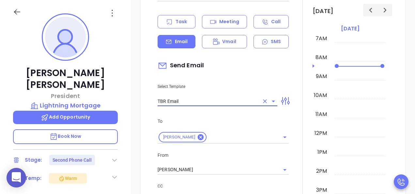
scroll to position [507, 0]
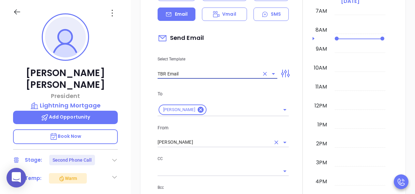
type input "TBR Email"
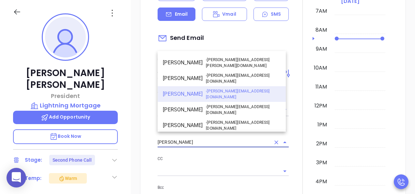
drag, startPoint x: 196, startPoint y: 134, endPoint x: 122, endPoint y: 134, distance: 73.8
click at [122, 134] on div "[PERSON_NAME] President Lightning Mortgage Add Opportunity Book Now Stage: Seco…" at bounding box center [207, 121] width 415 height 243
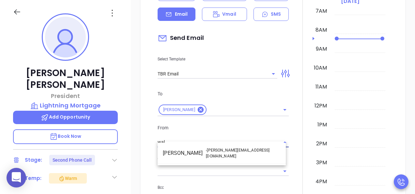
click at [187, 150] on li "Walter Contreras - [EMAIL_ADDRESS][DOMAIN_NAME]" at bounding box center [222, 153] width 128 height 16
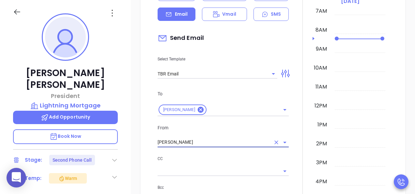
type input "[PERSON_NAME]"
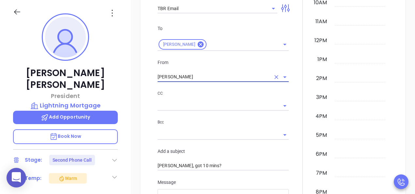
click at [267, 101] on input "text" at bounding box center [218, 105] width 121 height 9
click at [303, 101] on div at bounding box center [303, 124] width 20 height 485
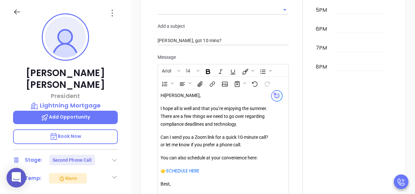
scroll to position [736, 0]
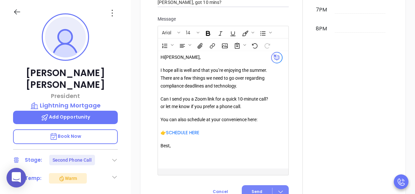
click at [254, 189] on span "Send" at bounding box center [257, 192] width 11 height 6
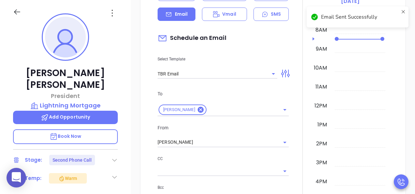
scroll to position [396, 0]
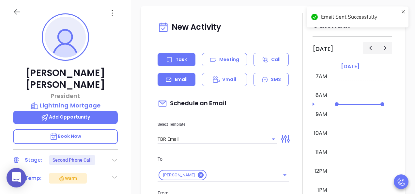
click at [173, 53] on div "Task" at bounding box center [177, 59] width 38 height 13
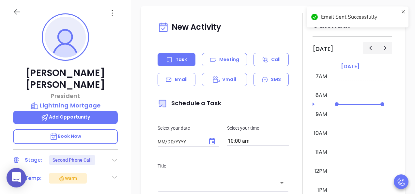
type input "[DATE]"
type input "[PERSON_NAME]"
click at [265, 137] on input "10:00 am" at bounding box center [258, 141] width 62 height 9
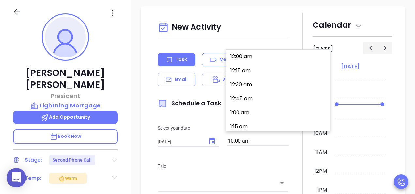
scroll to position [547, 0]
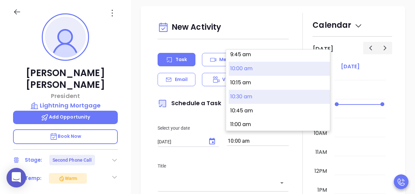
click at [235, 96] on button "10:30 am" at bounding box center [279, 97] width 101 height 14
type input "10:30 am"
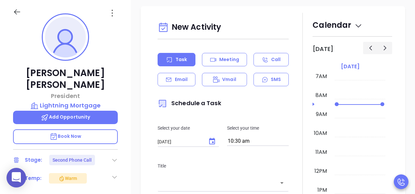
scroll to position [507, 0]
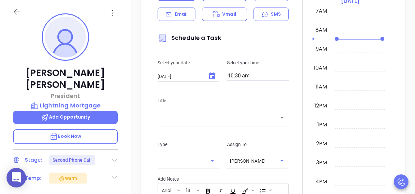
click at [175, 114] on input "text" at bounding box center [219, 118] width 116 height 8
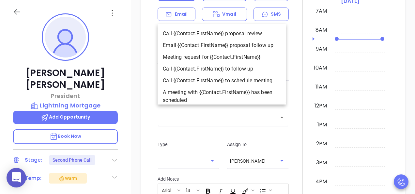
click at [204, 44] on li "Email {{Contact.FirstName}} proposal follow up" at bounding box center [222, 45] width 128 height 12
type input "Email [PERSON_NAME] proposal follow up"
type input "Email"
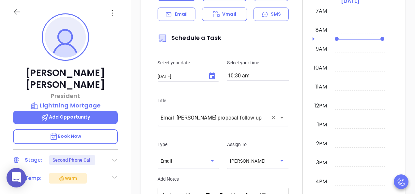
scroll to position [572, 0]
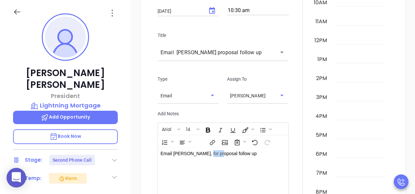
drag, startPoint x: 216, startPoint y: 148, endPoint x: 201, endPoint y: 148, distance: 14.4
click at [201, 150] on p "Email [PERSON_NAME], for proposal follow up" at bounding box center [219, 153] width 116 height 7
click at [251, 156] on div "Email [PERSON_NAME], for TBR scheduling g follow up" at bounding box center [218, 181] width 121 height 66
click at [242, 166] on div "Email [PERSON_NAME], for TBR scheduling follow up" at bounding box center [218, 181] width 121 height 66
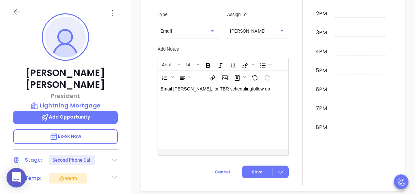
scroll to position [638, 0]
click at [279, 168] on icon at bounding box center [280, 171] width 7 height 7
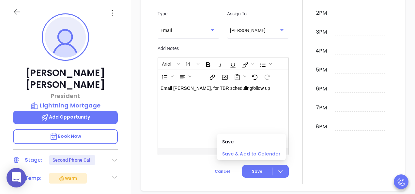
click at [269, 152] on span "Save & Add to Calendar" at bounding box center [251, 153] width 58 height 7
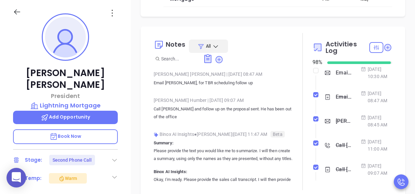
scroll to position [83, 0]
